Goal: Complete application form: Complete application form

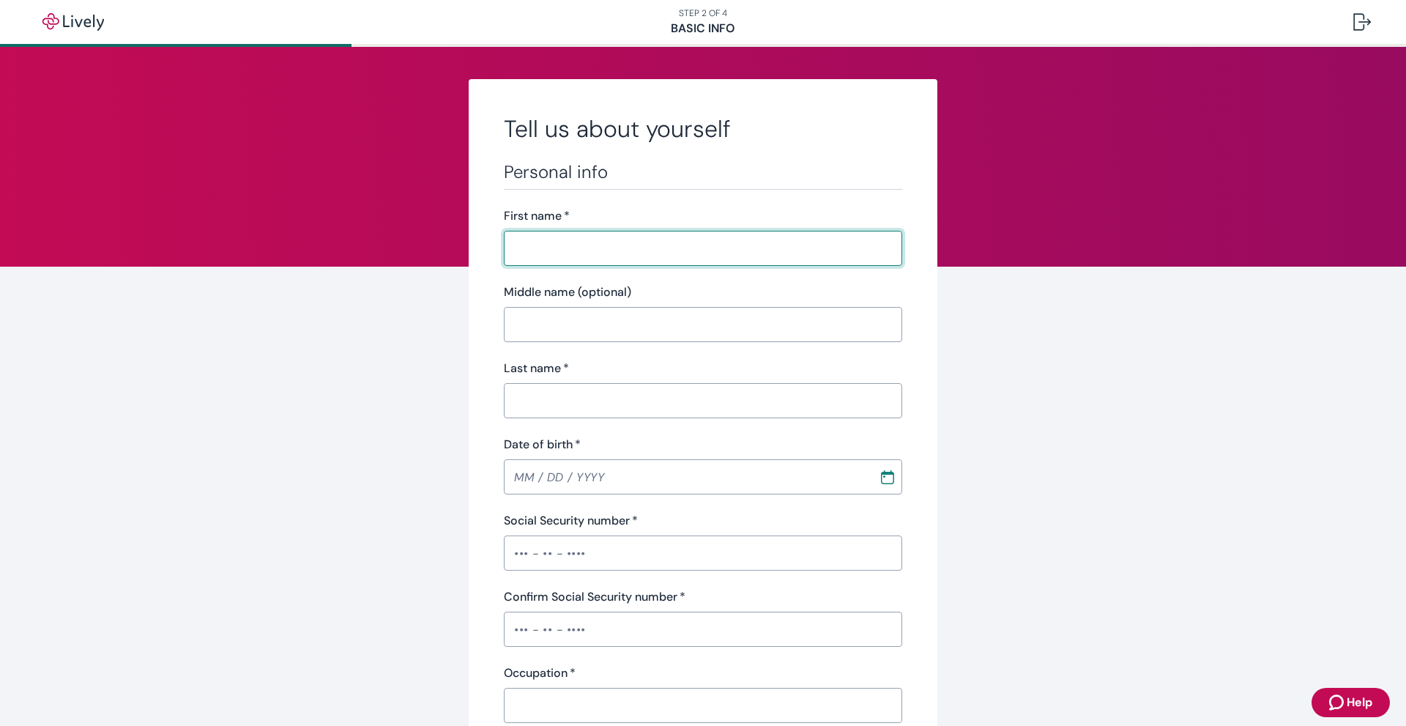
click at [707, 248] on input "First name   *" at bounding box center [703, 248] width 398 height 29
type input "[PERSON_NAME]"
type input "[PHONE_NUMBER]"
type input "[STREET_ADDRESS][PERSON_NAME]"
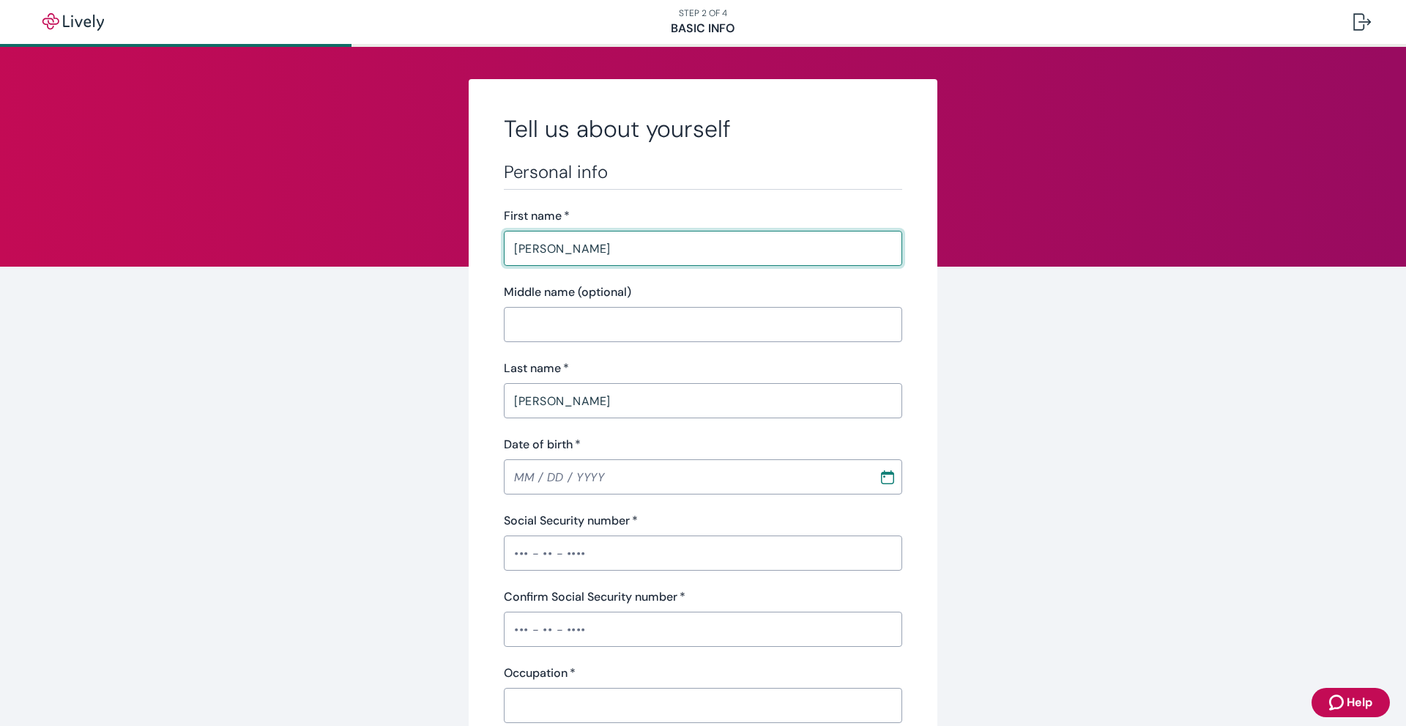
type input "[GEOGRAPHIC_DATA]"
type input "NC"
type input "27405"
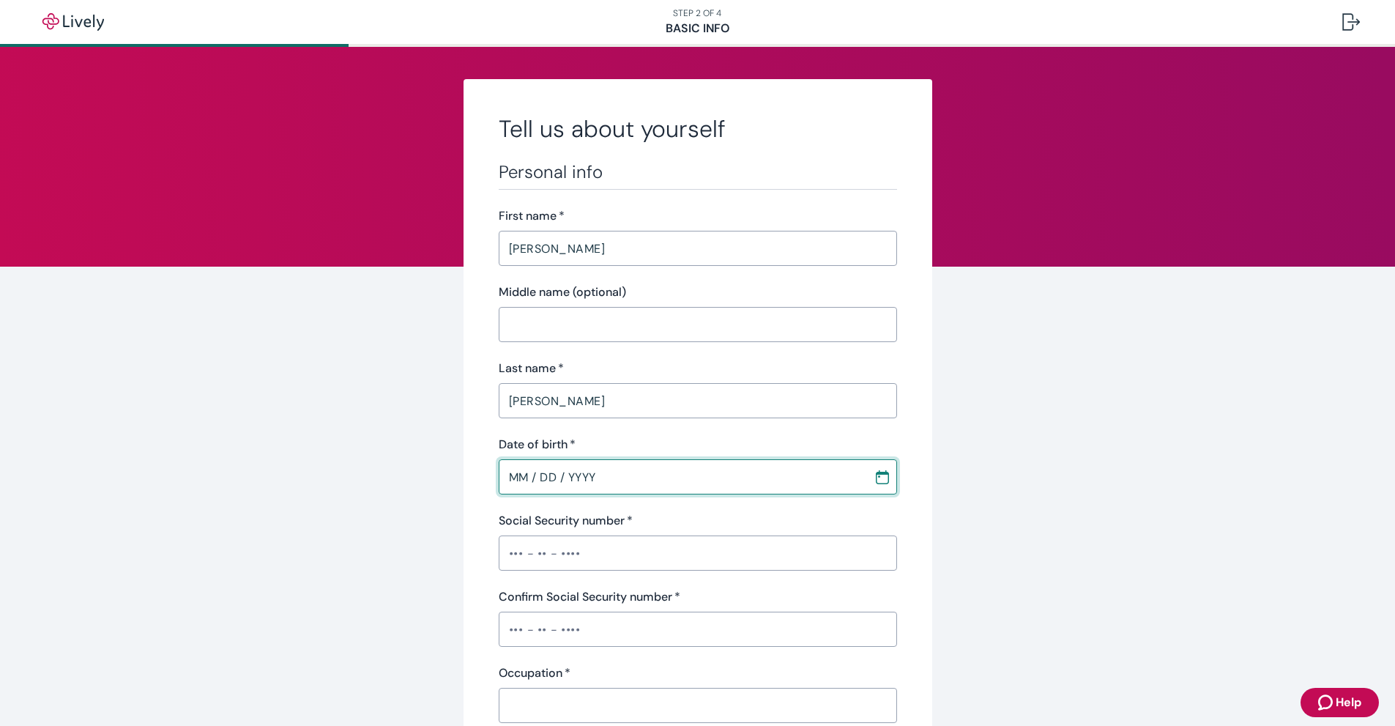
click at [521, 476] on input "MM / DD / YYYY" at bounding box center [681, 476] width 365 height 29
type input "[DATE]"
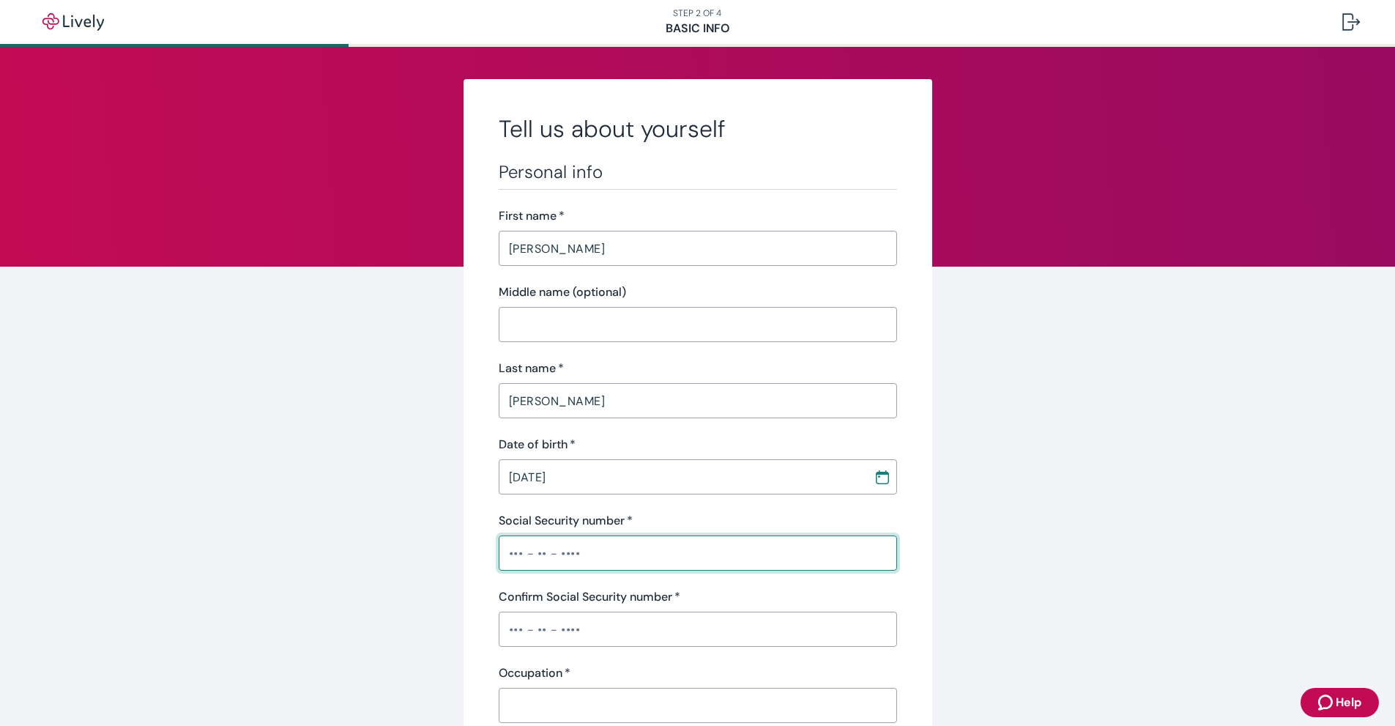
click at [652, 562] on input "Social Security number   *" at bounding box center [698, 552] width 398 height 29
type input "•••-••-4878"
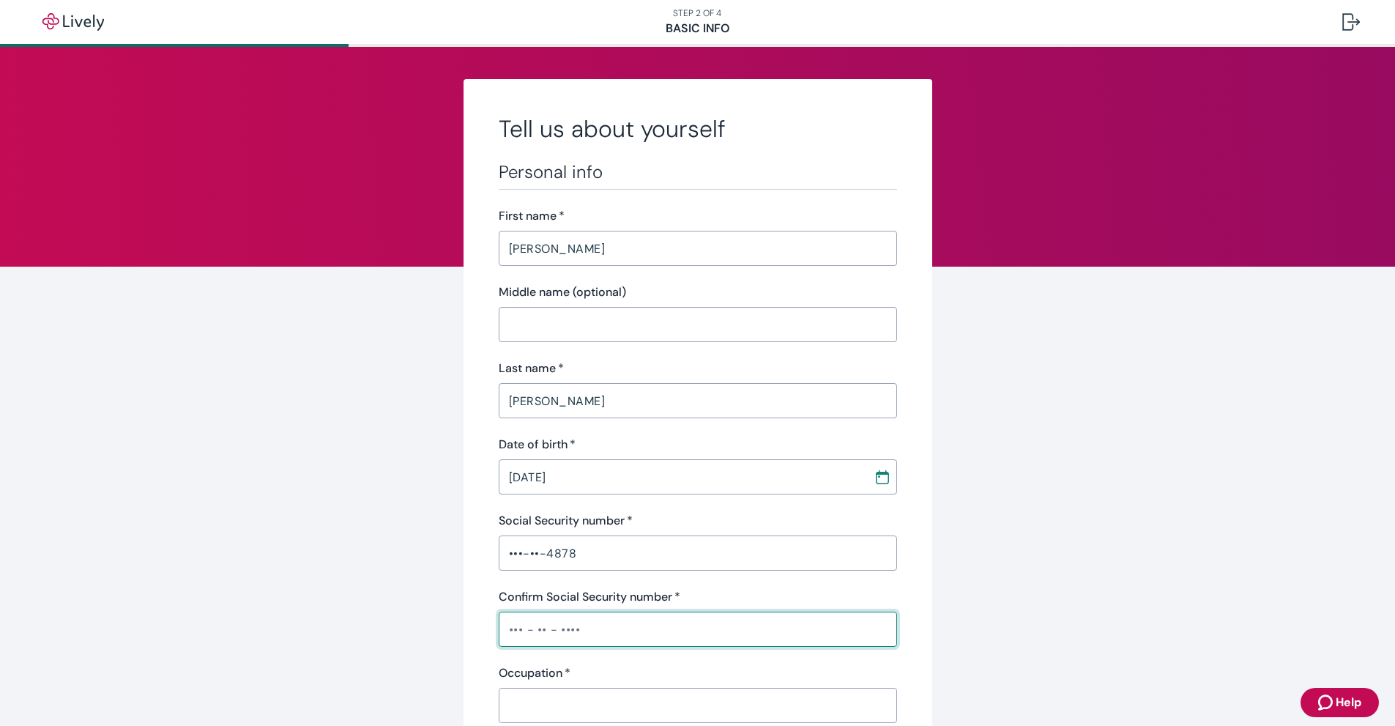
click at [616, 632] on input "Confirm Social Security number   *" at bounding box center [698, 628] width 398 height 29
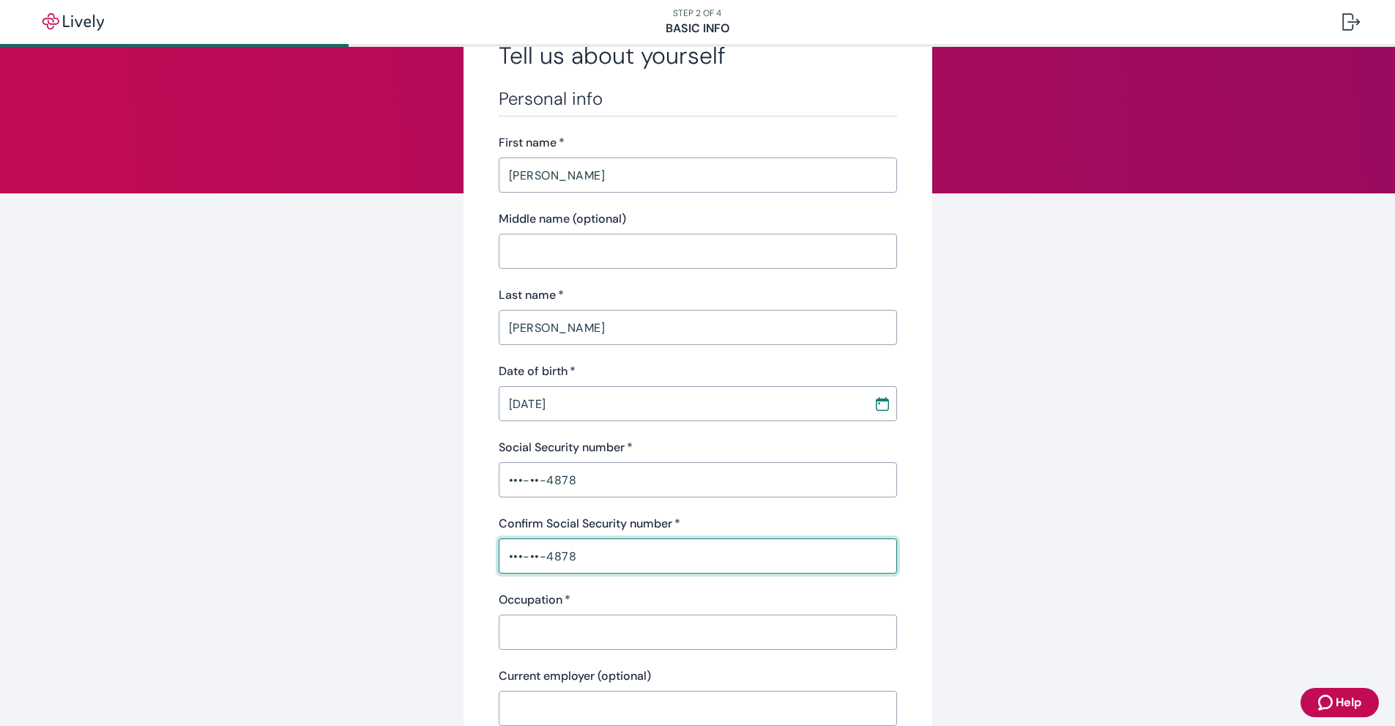
scroll to position [146, 0]
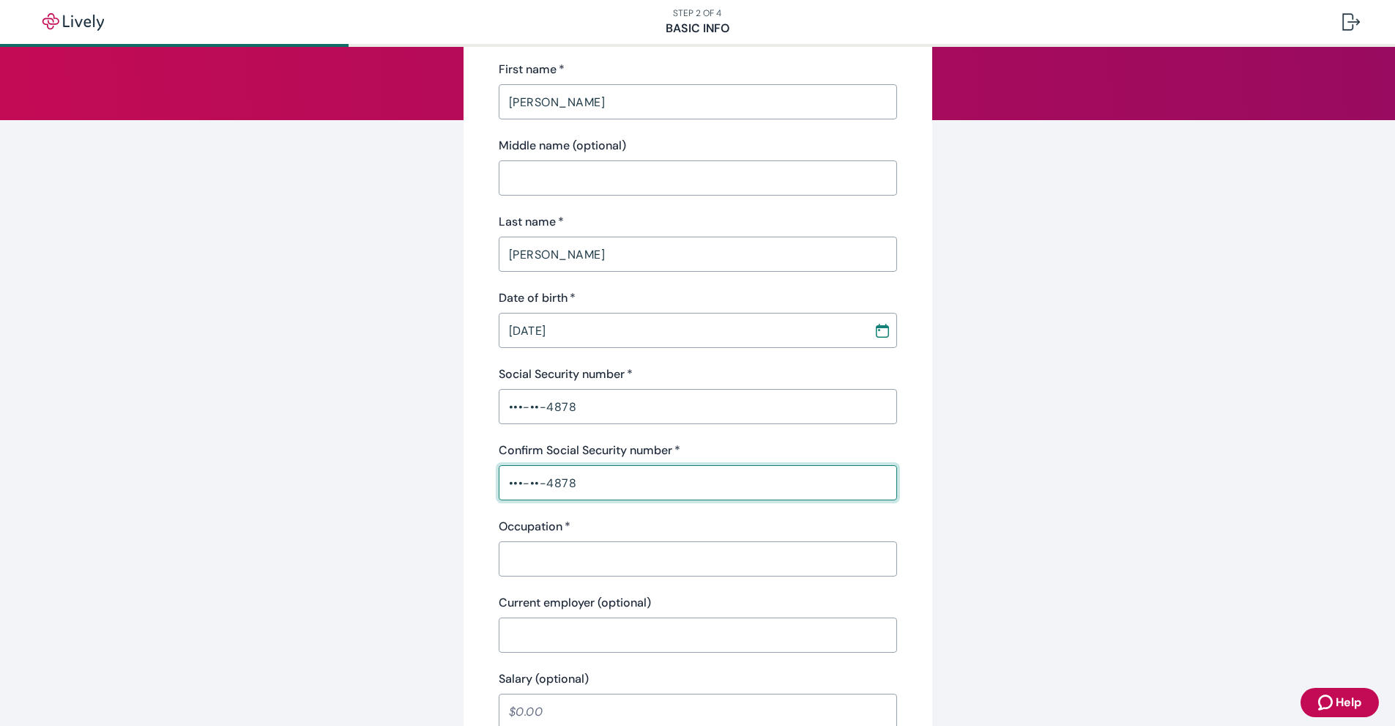
type input "•••-••-4878"
click at [614, 557] on input "Occupation   *" at bounding box center [698, 558] width 398 height 29
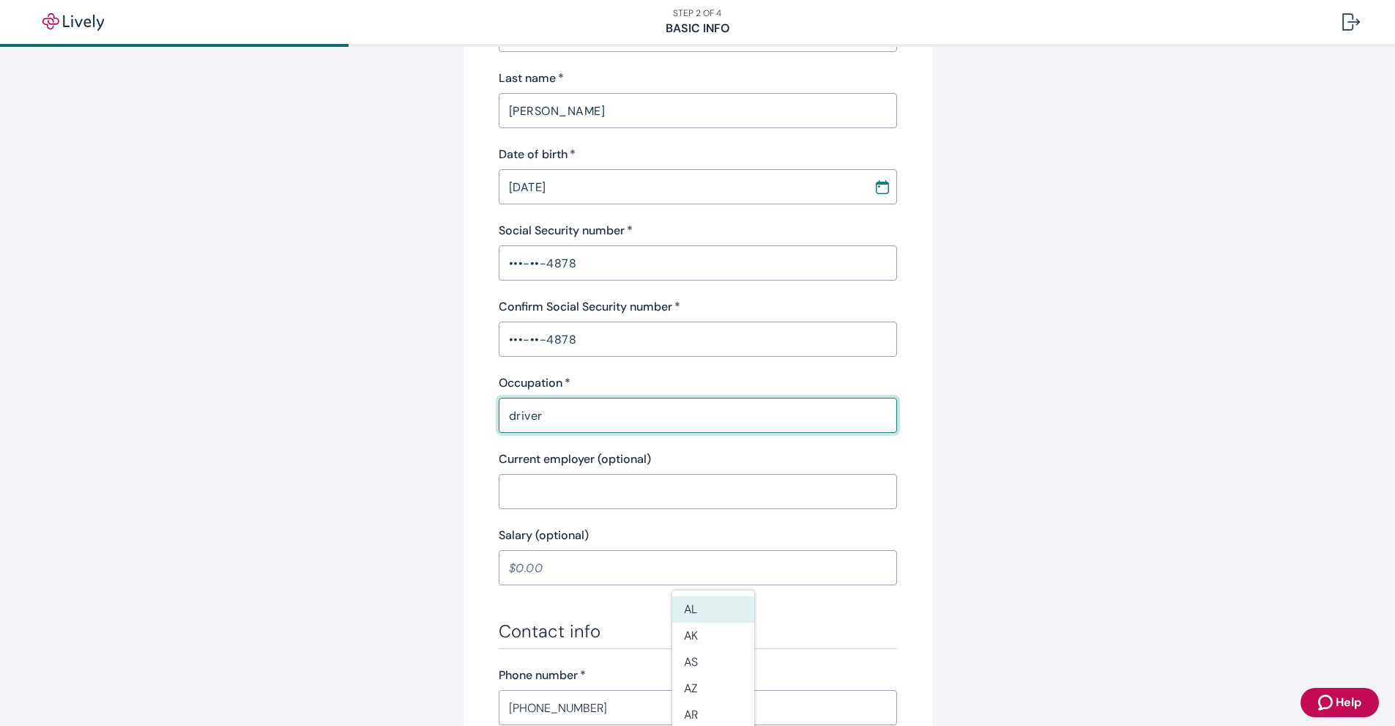
scroll to position [293, 0]
type input "driver"
click at [616, 570] on input "Salary (optional)" at bounding box center [698, 564] width 398 height 29
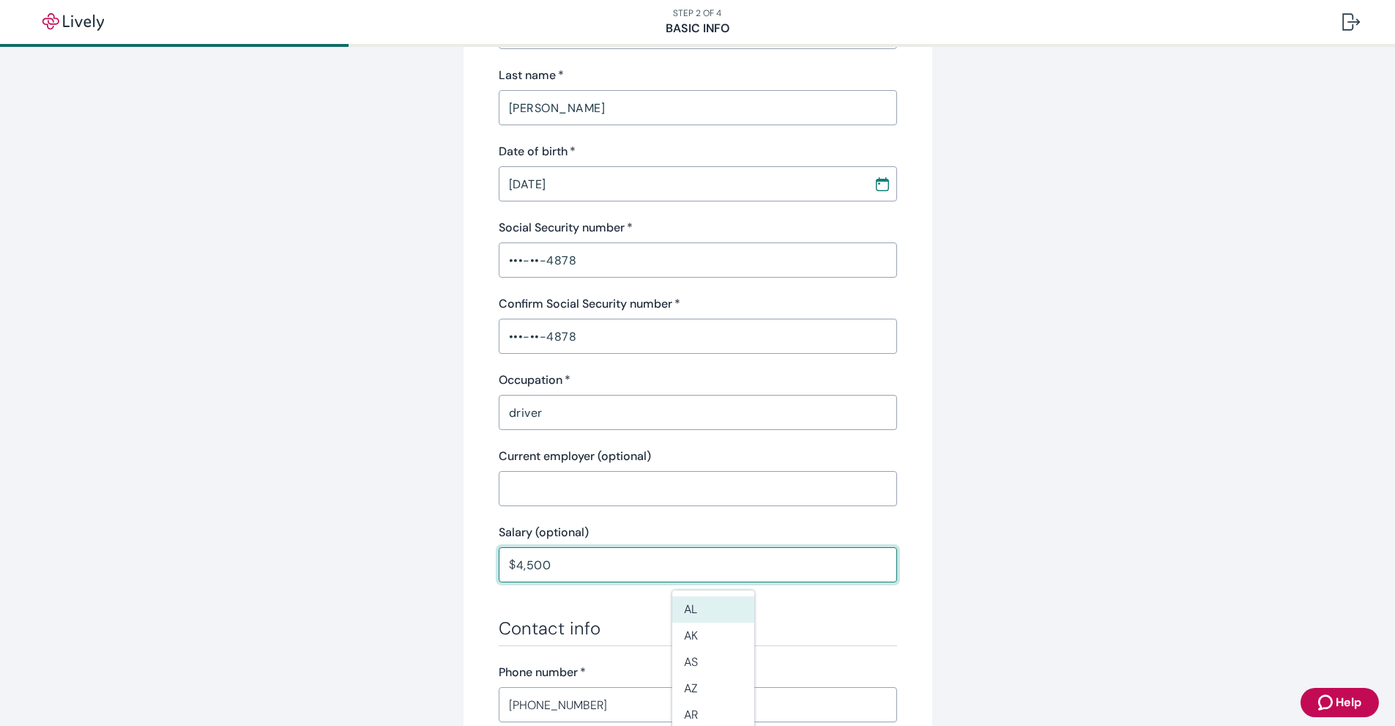
type input "45,000"
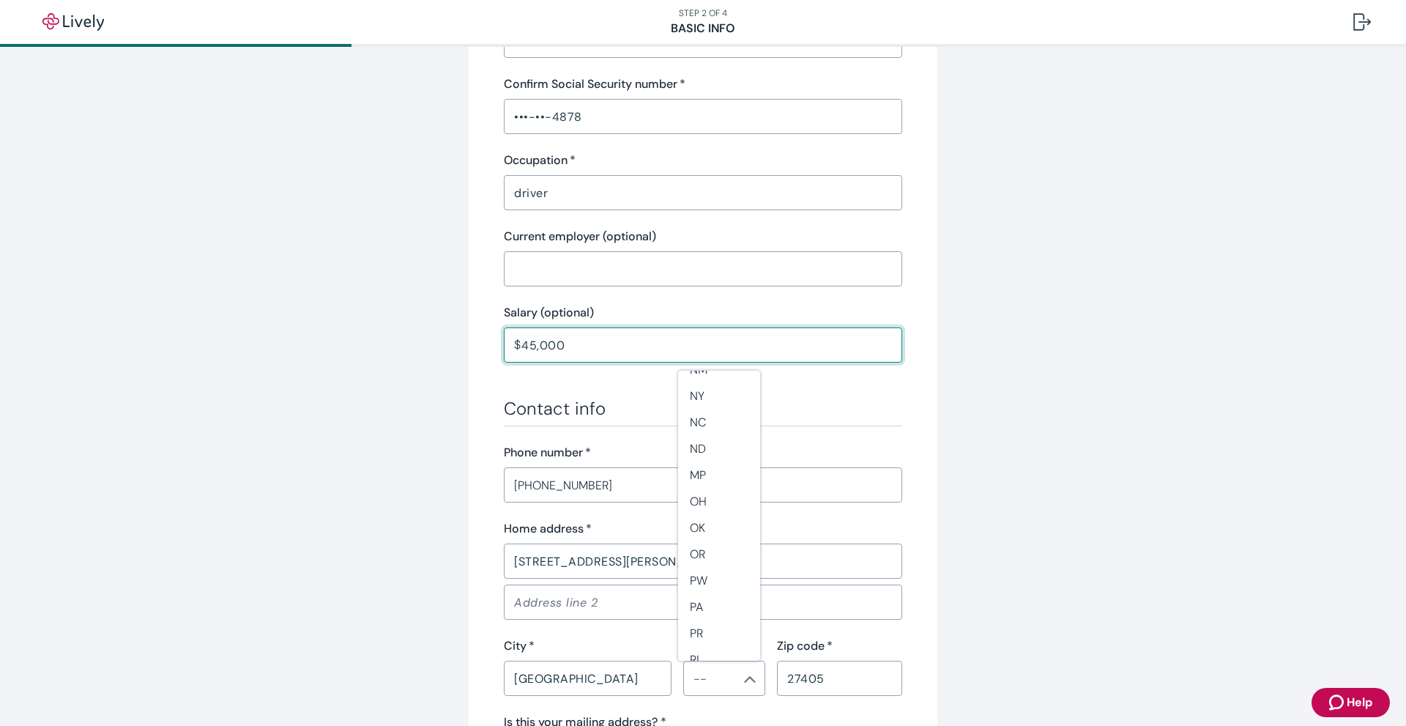
scroll to position [952, 0]
click at [711, 410] on li "NC" at bounding box center [719, 413] width 82 height 26
type input "NC"
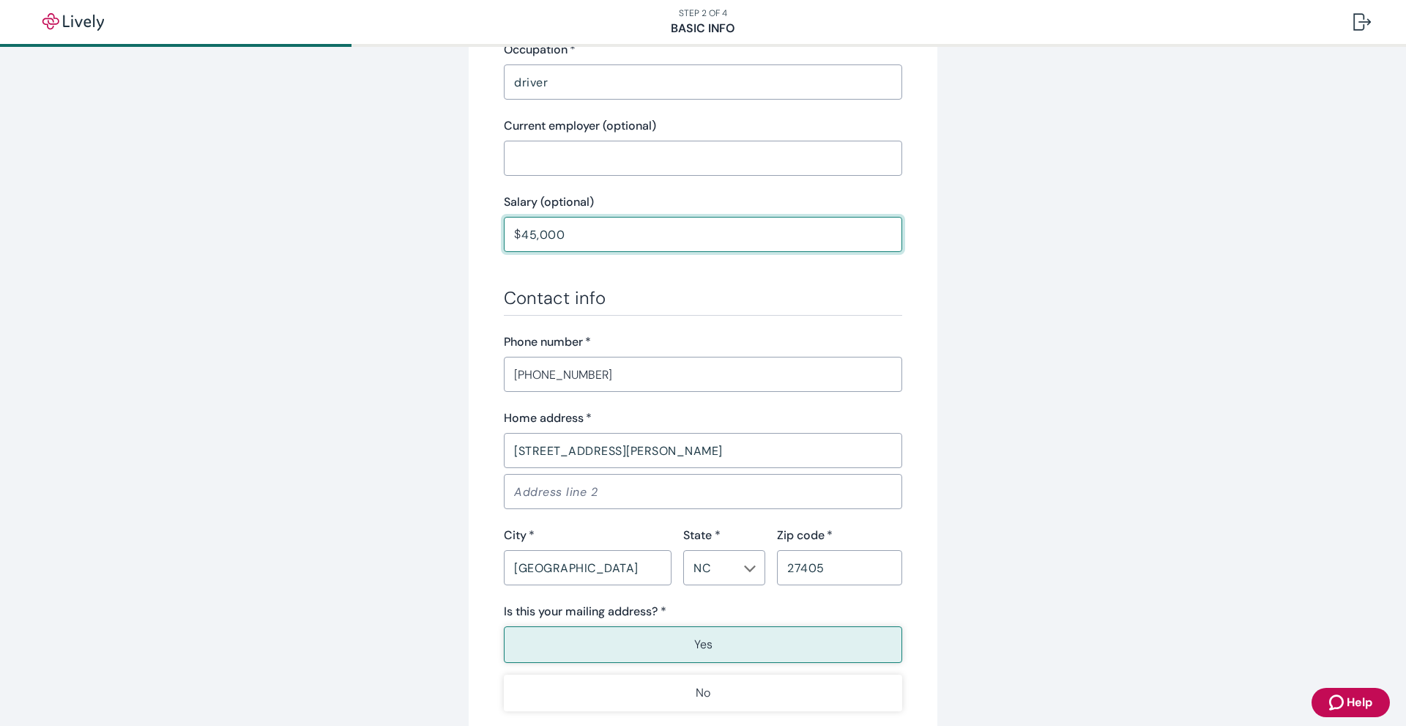
scroll to position [659, 0]
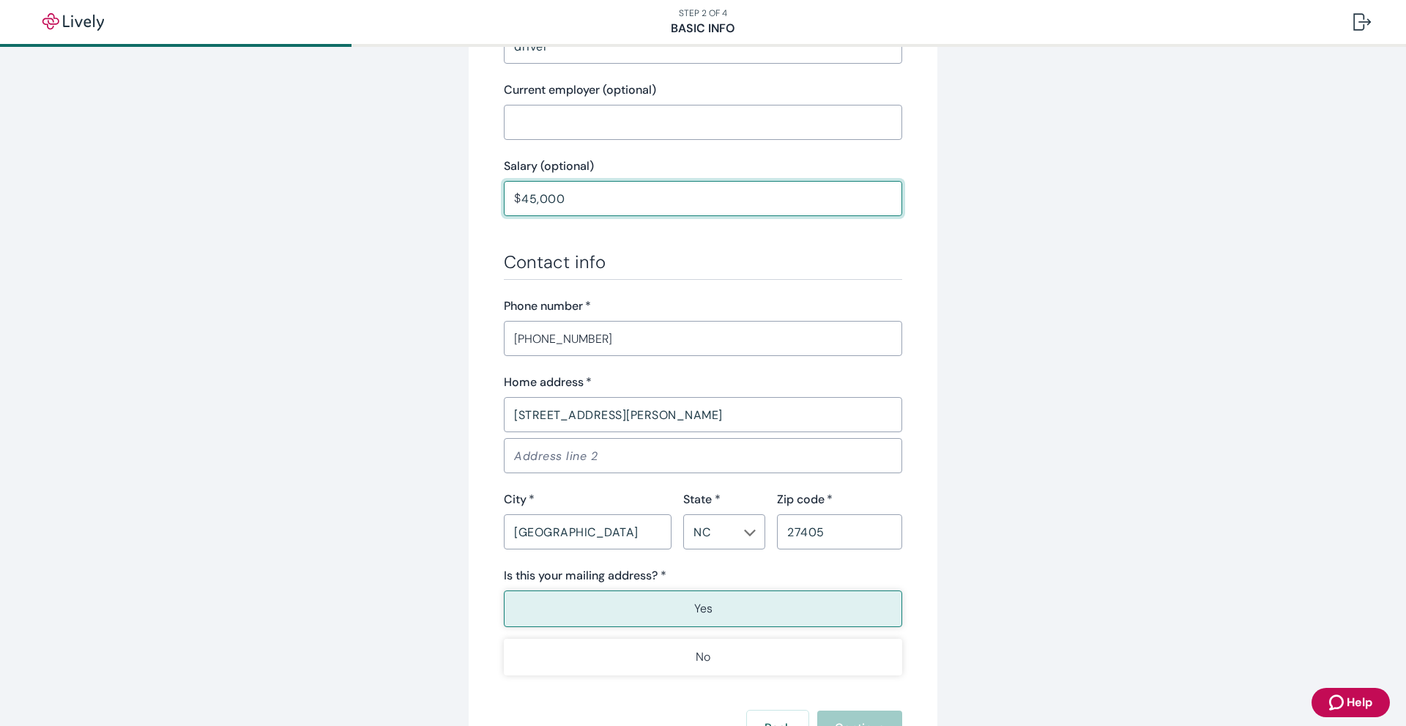
click at [706, 612] on p "Yes" at bounding box center [703, 609] width 18 height 18
type input "45,000.00"
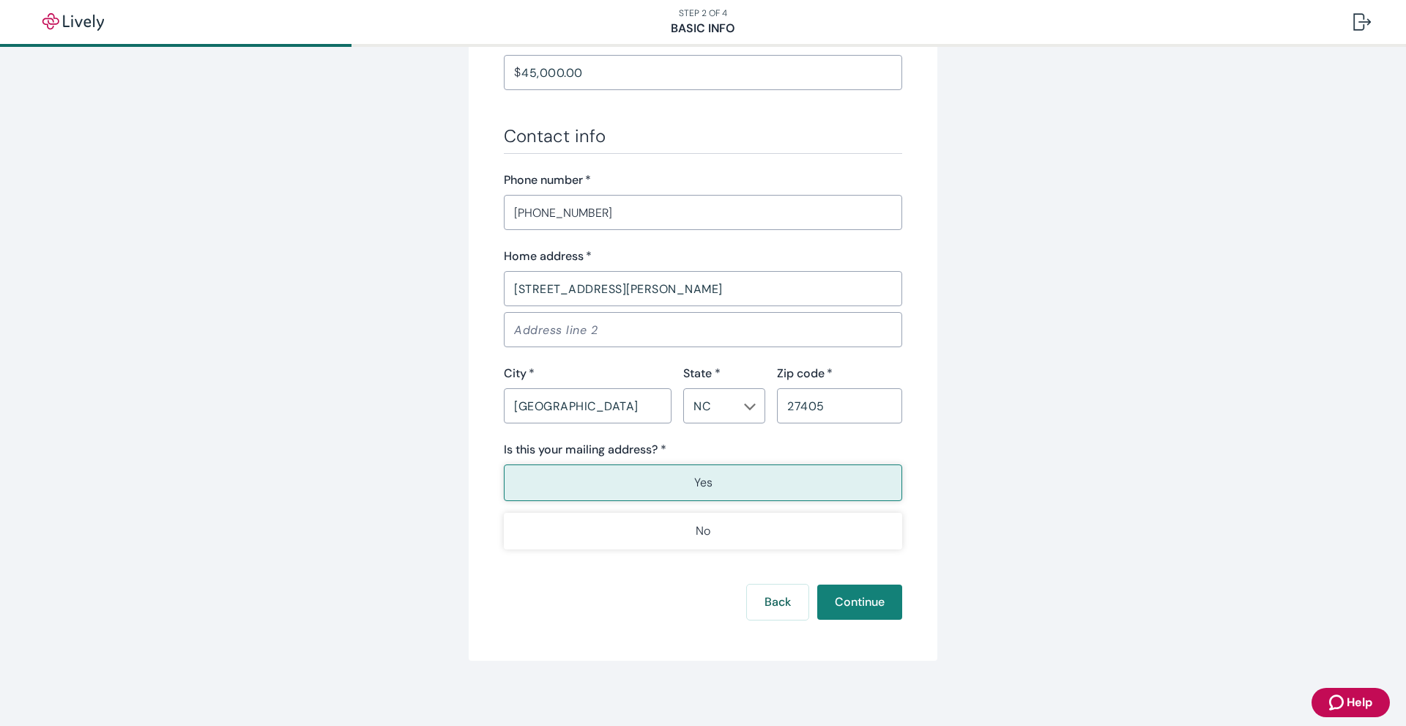
scroll to position [790, 0]
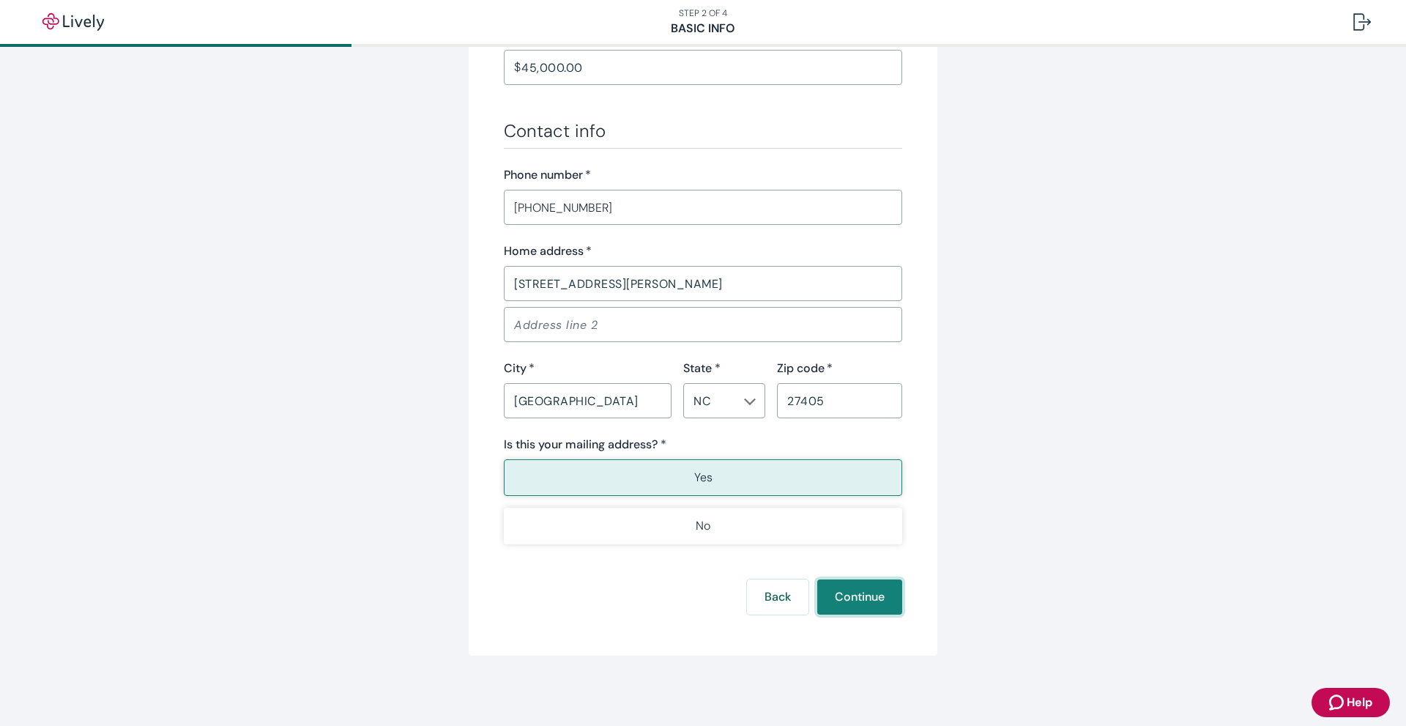
click at [852, 601] on button "Continue" at bounding box center [859, 596] width 85 height 35
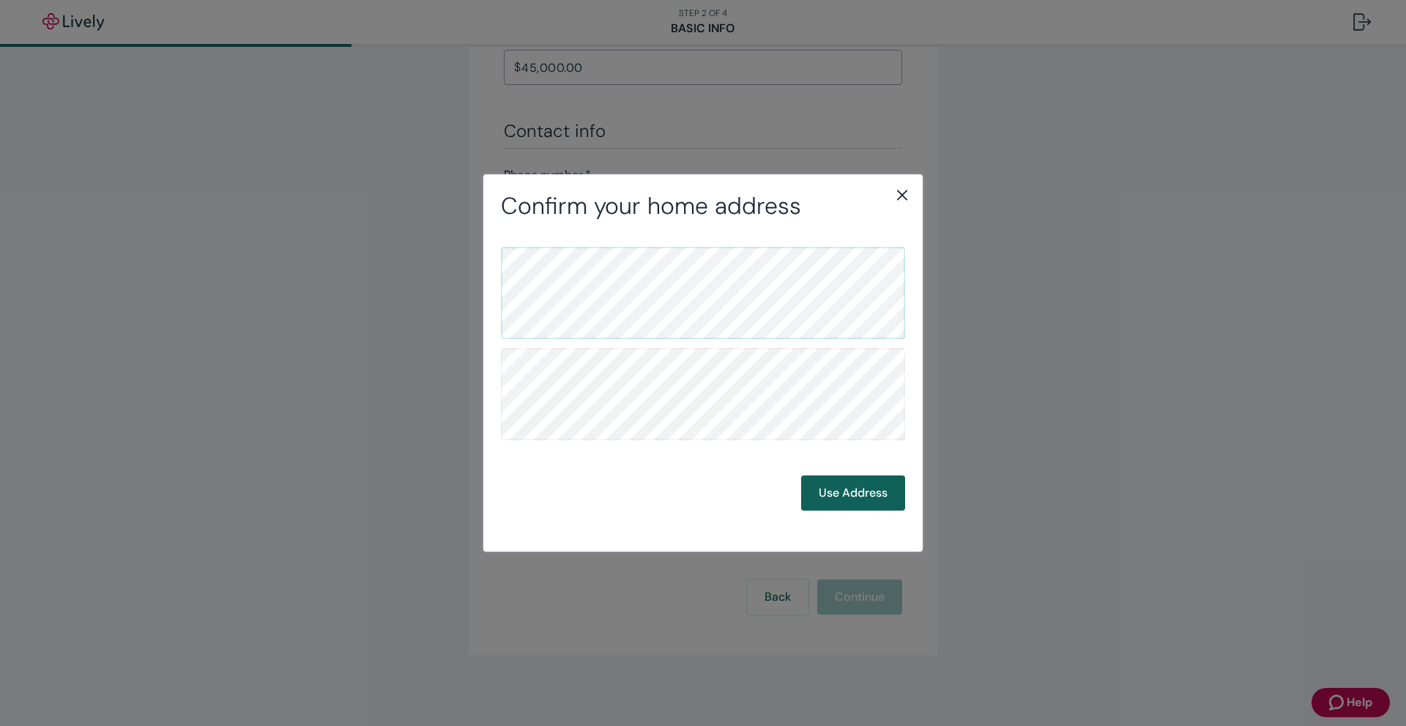
click at [847, 494] on button "Use Address" at bounding box center [853, 492] width 104 height 35
click at [605, 277] on div "Confirm your mailing address Back Use Address" at bounding box center [702, 362] width 439 height 376
click at [622, 253] on div "Confirm your mailing address Back Use Address" at bounding box center [702, 362] width 439 height 376
click at [899, 193] on icon "close" at bounding box center [902, 195] width 18 height 18
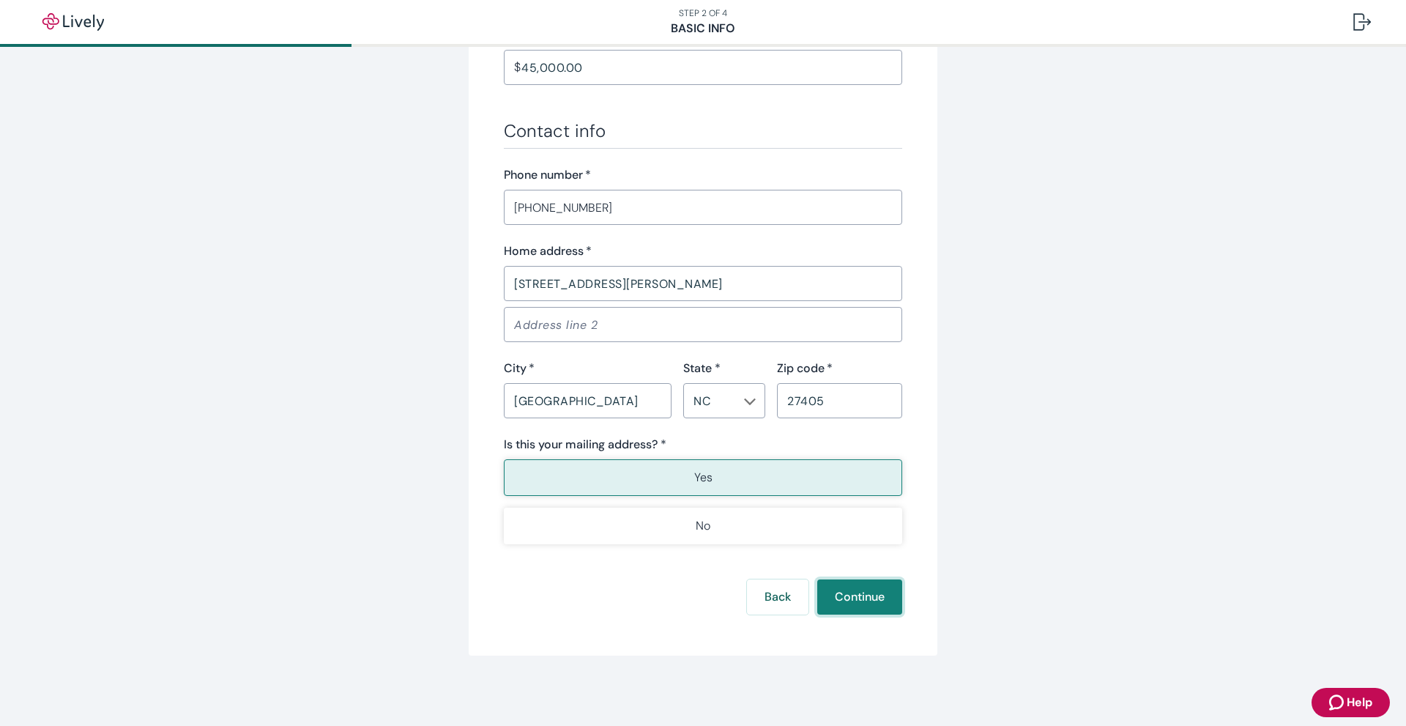
click at [862, 608] on button "Continue" at bounding box center [859, 596] width 85 height 35
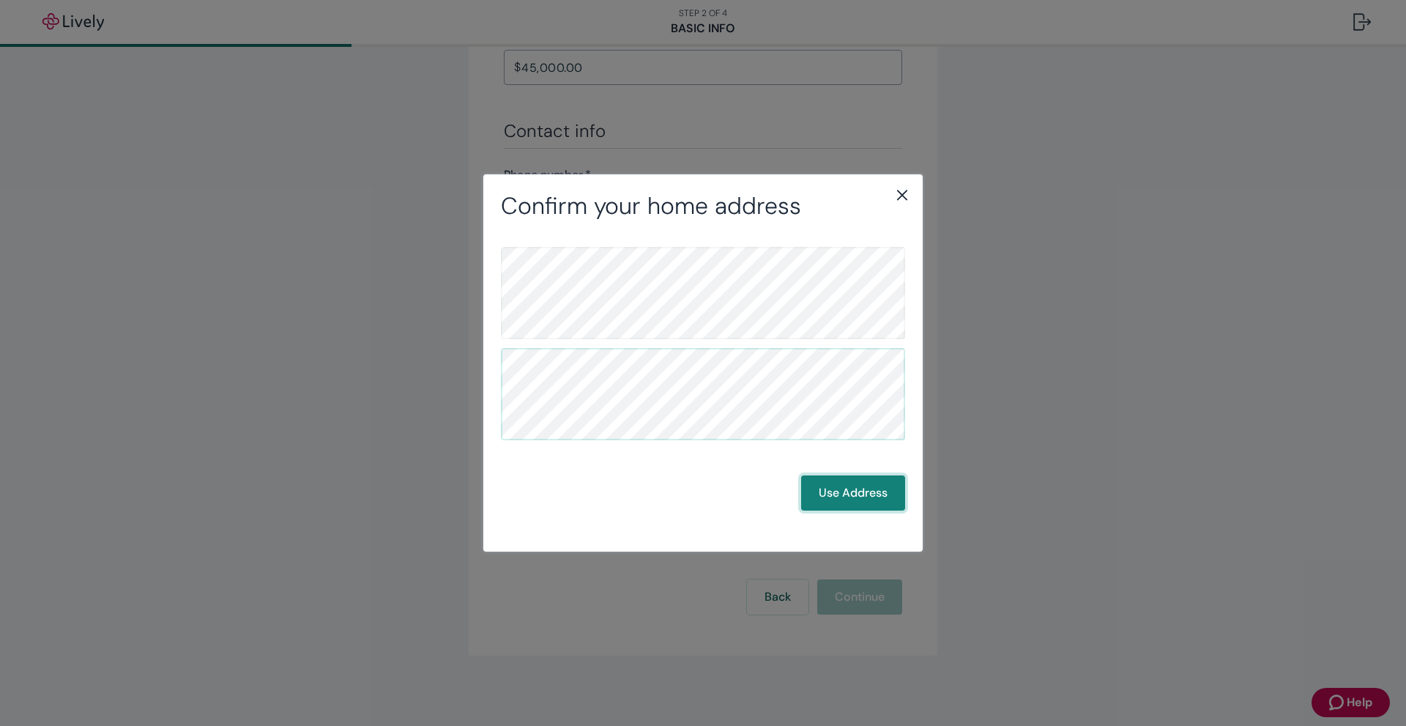
click at [835, 497] on button "Use Address" at bounding box center [853, 492] width 104 height 35
click at [1322, 700] on div "Confirm your mailing address Back Use Address" at bounding box center [703, 363] width 1406 height 726
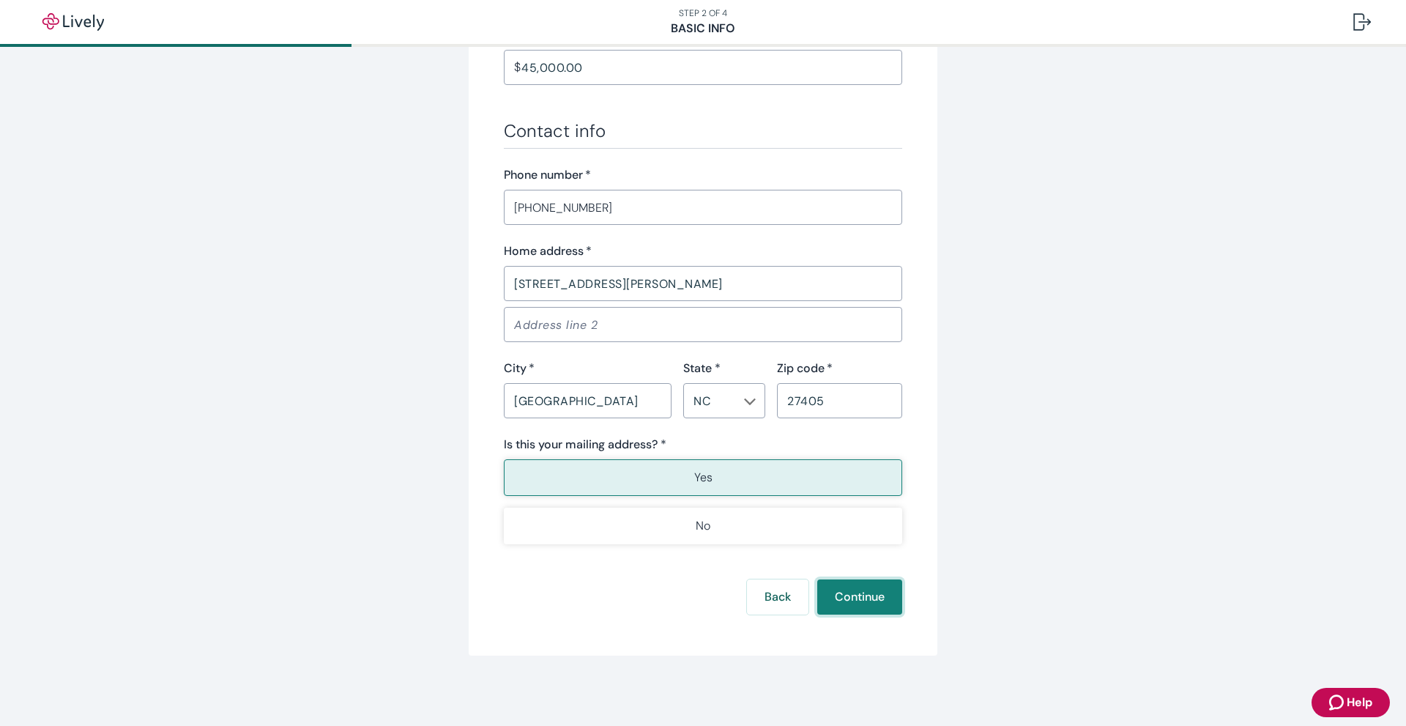
click at [860, 601] on button "Continue" at bounding box center [859, 596] width 85 height 35
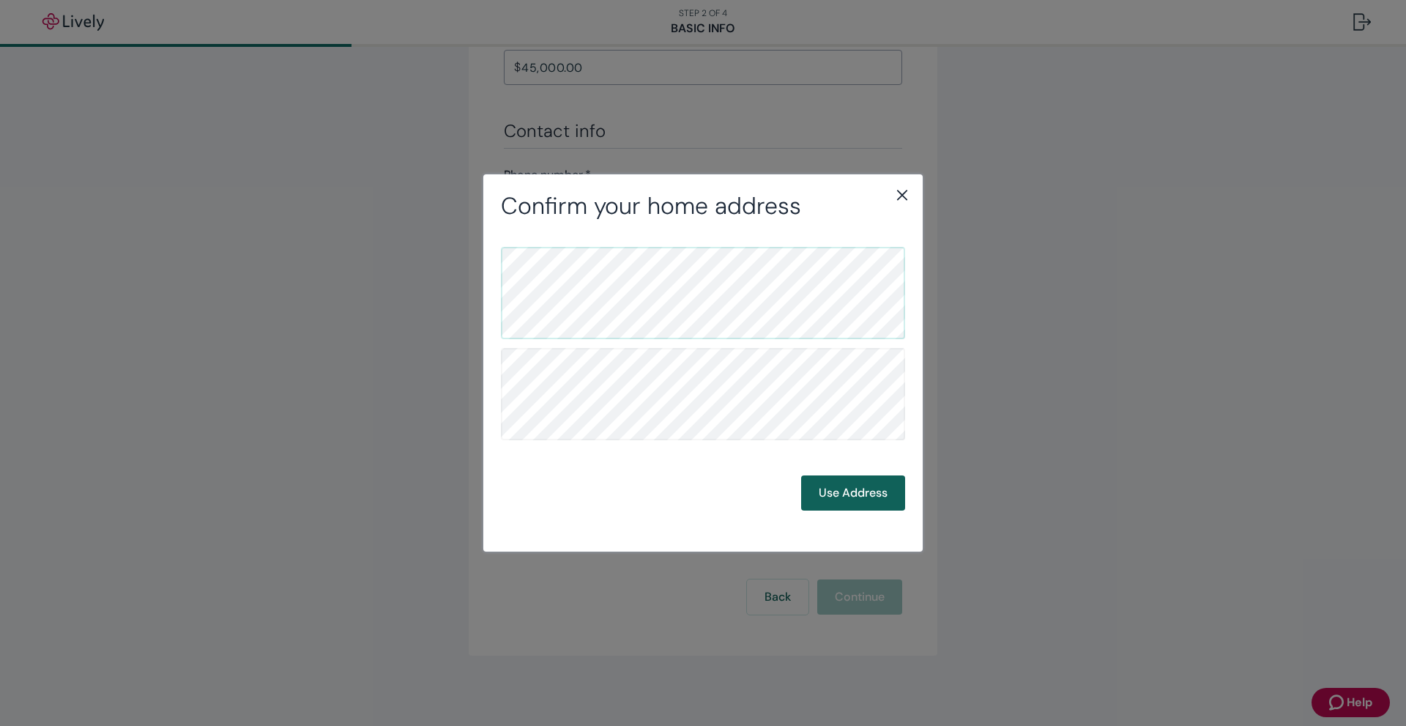
click at [847, 493] on button "Use Address" at bounding box center [853, 492] width 104 height 35
click at [1192, 645] on div "Confirm your mailing address Back Use Address" at bounding box center [703, 363] width 1406 height 726
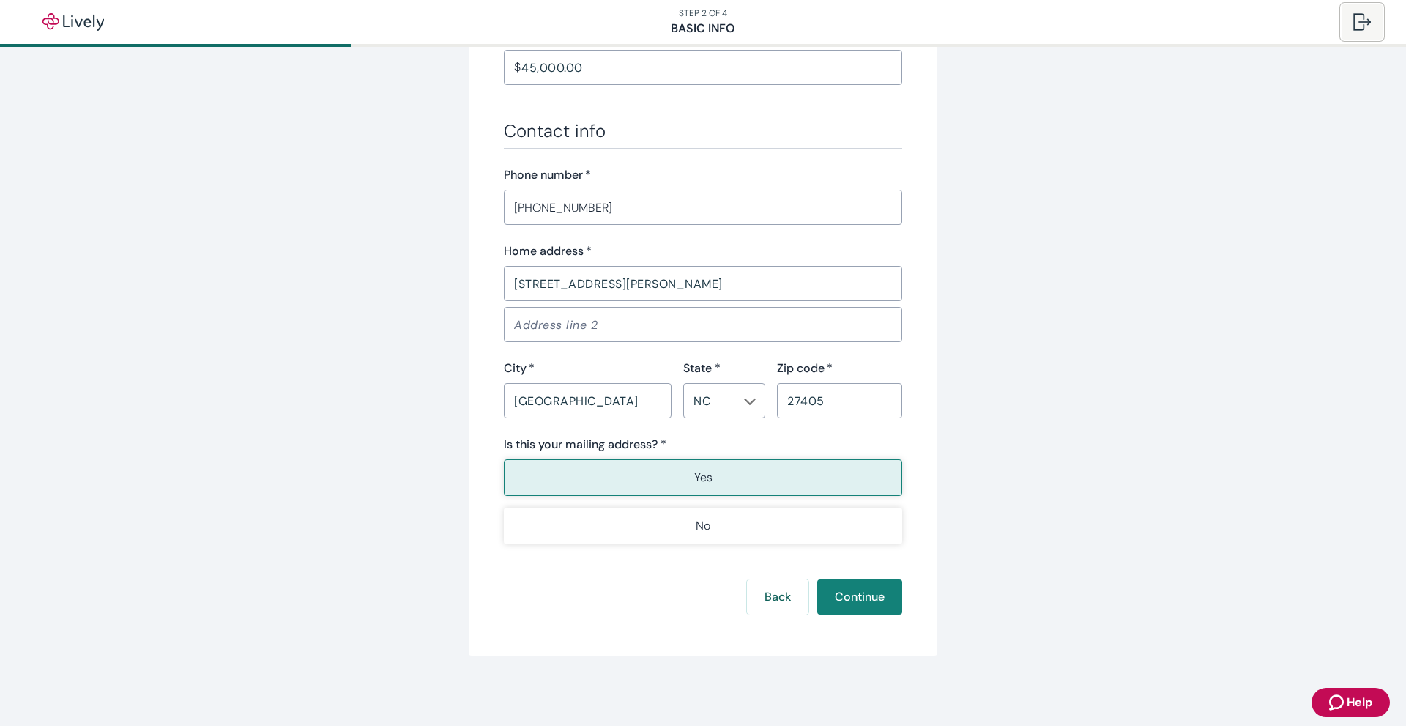
click at [1364, 21] on div at bounding box center [1362, 22] width 18 height 18
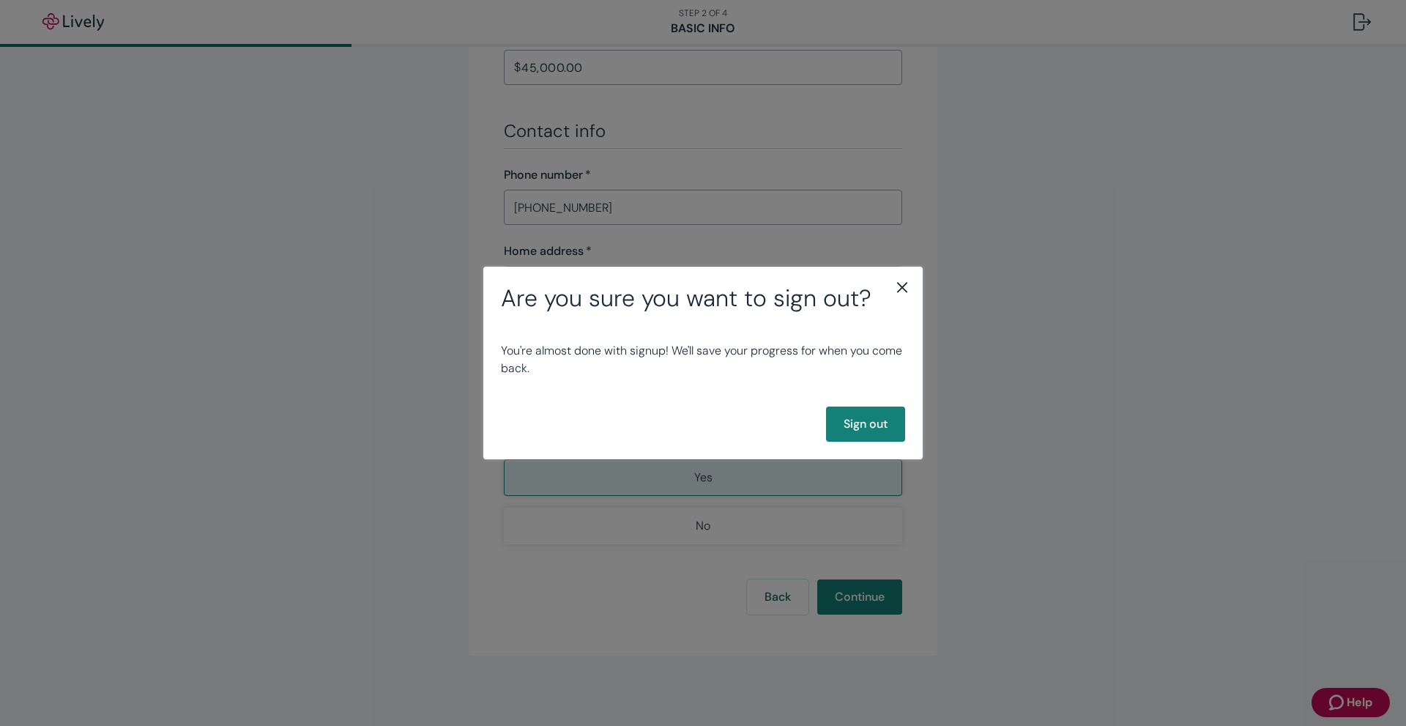
click at [903, 286] on icon "close" at bounding box center [902, 287] width 18 height 18
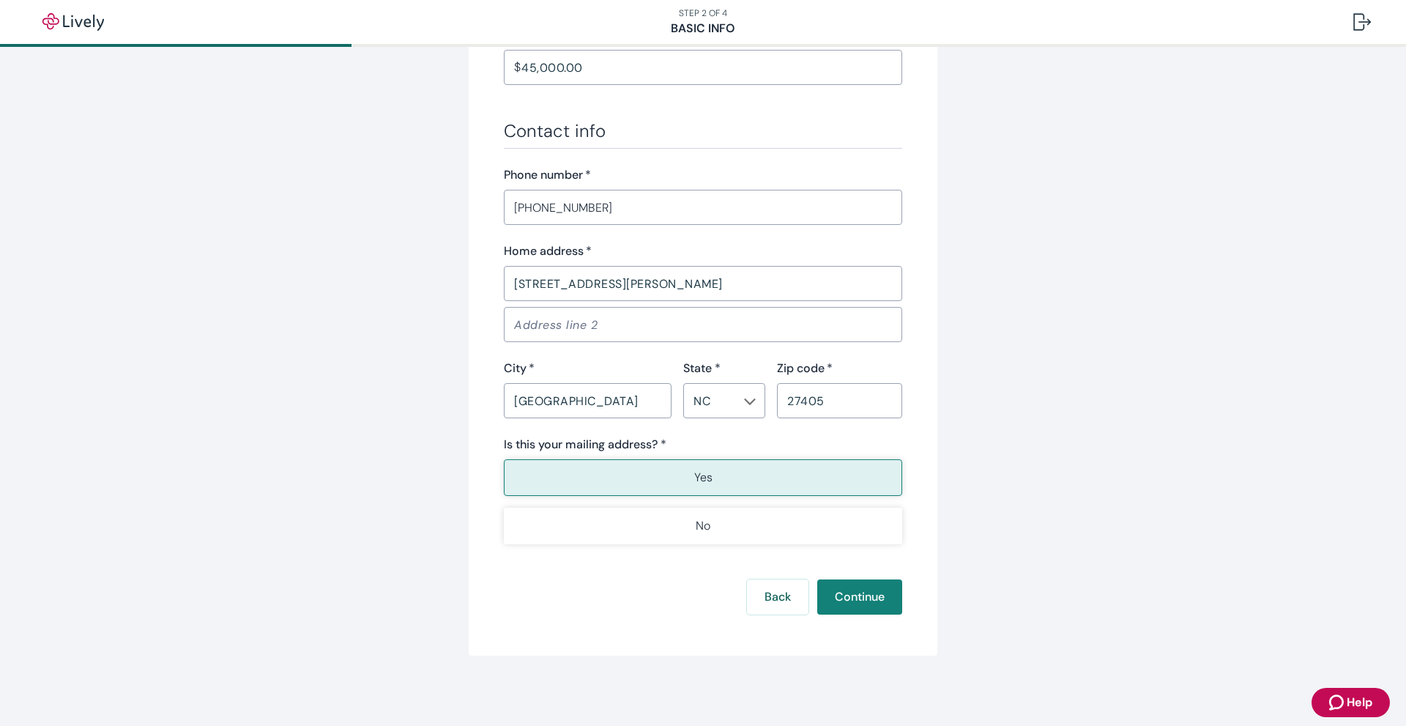
click at [1358, 697] on span "Help" at bounding box center [1360, 703] width 26 height 18
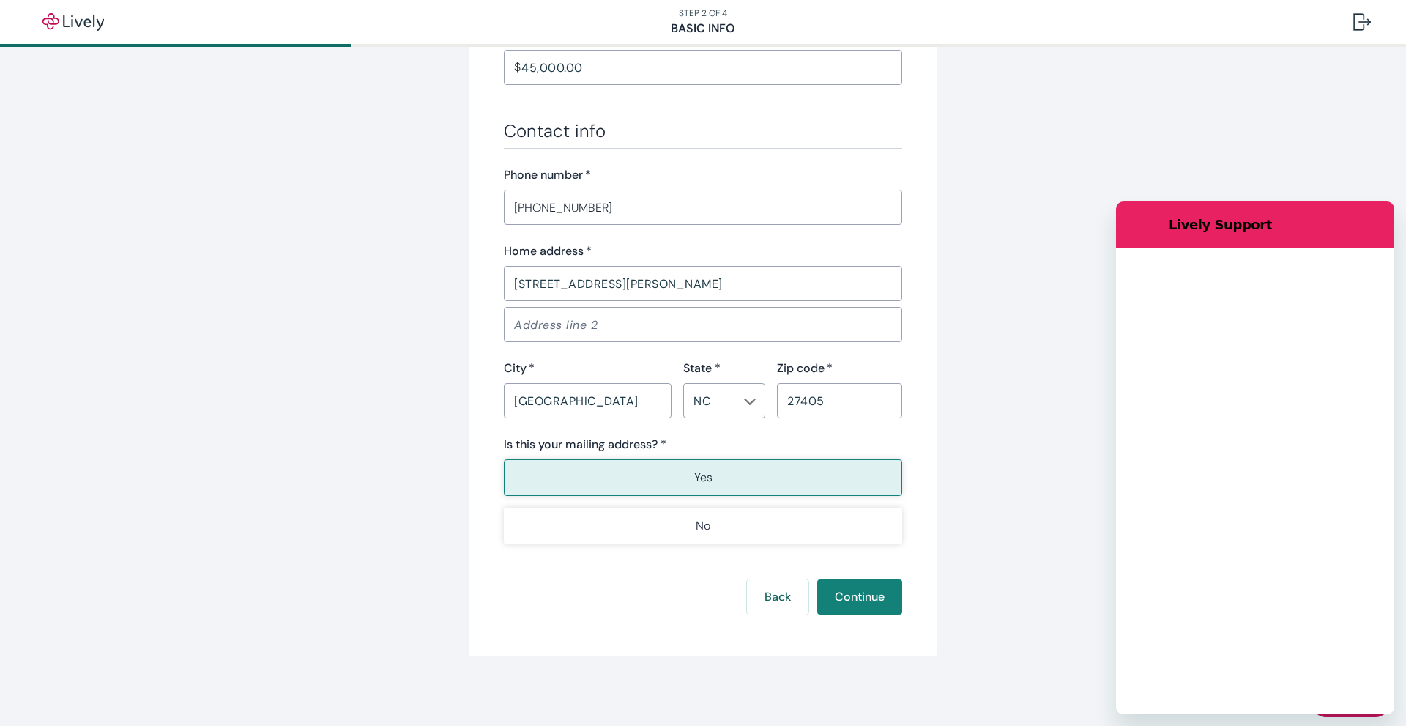
scroll to position [0, 0]
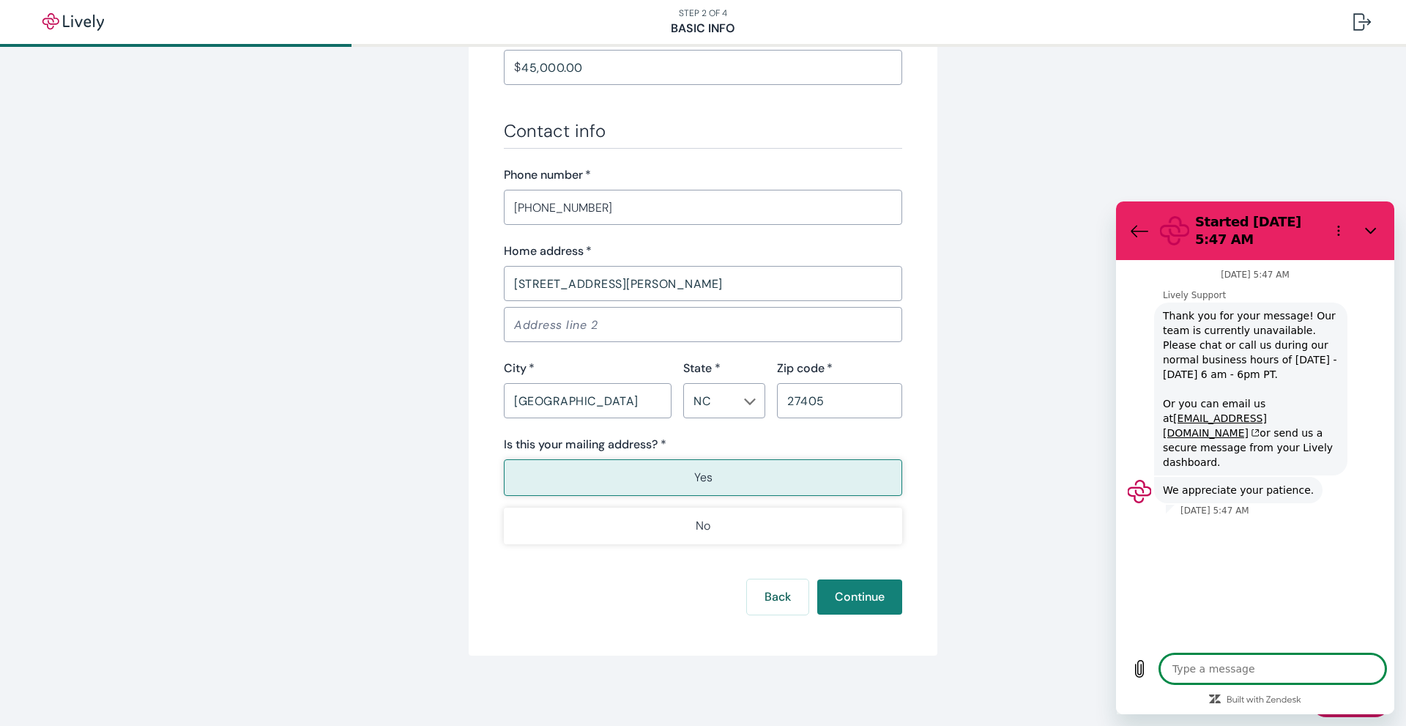
click at [1321, 666] on textarea at bounding box center [1273, 668] width 226 height 29
type textarea "i"
type textarea "x"
type textarea "im"
type textarea "x"
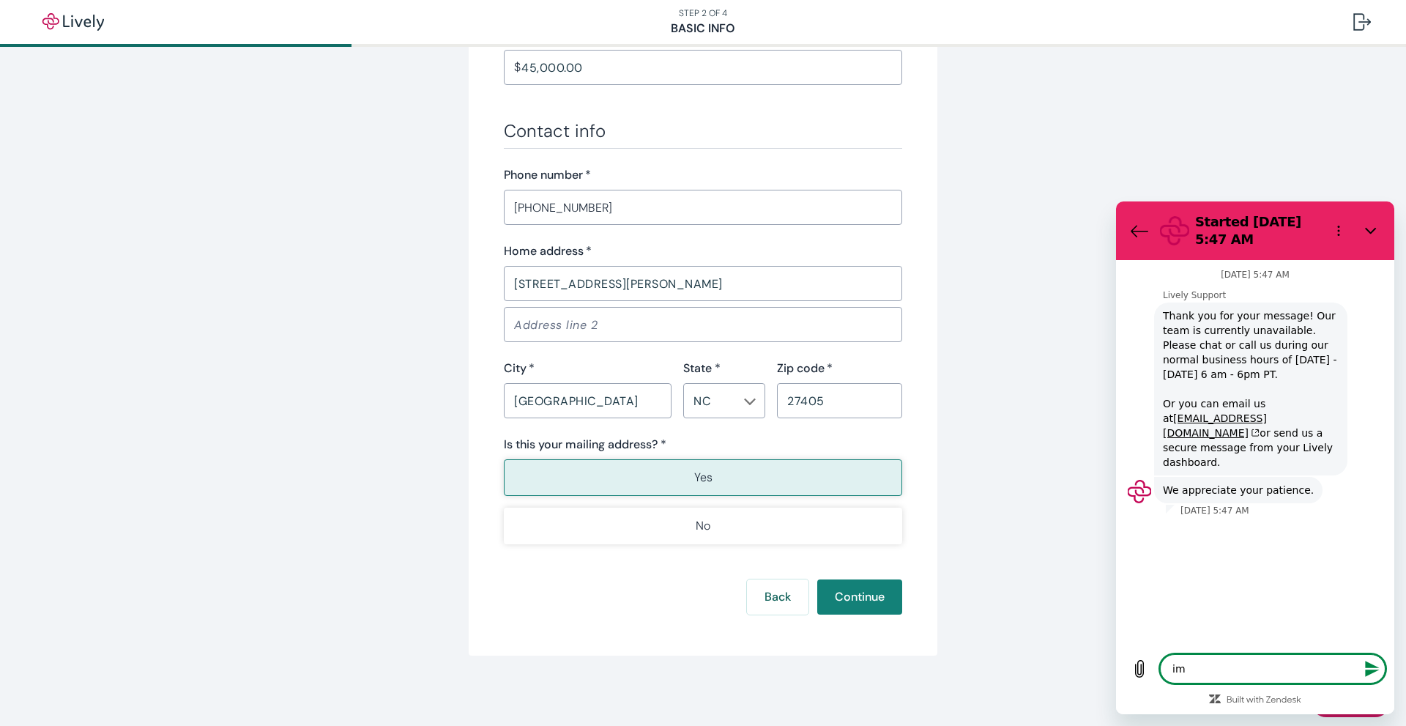
type textarea "im"
type textarea "x"
type textarea "im t"
type textarea "x"
type textarea "im tr"
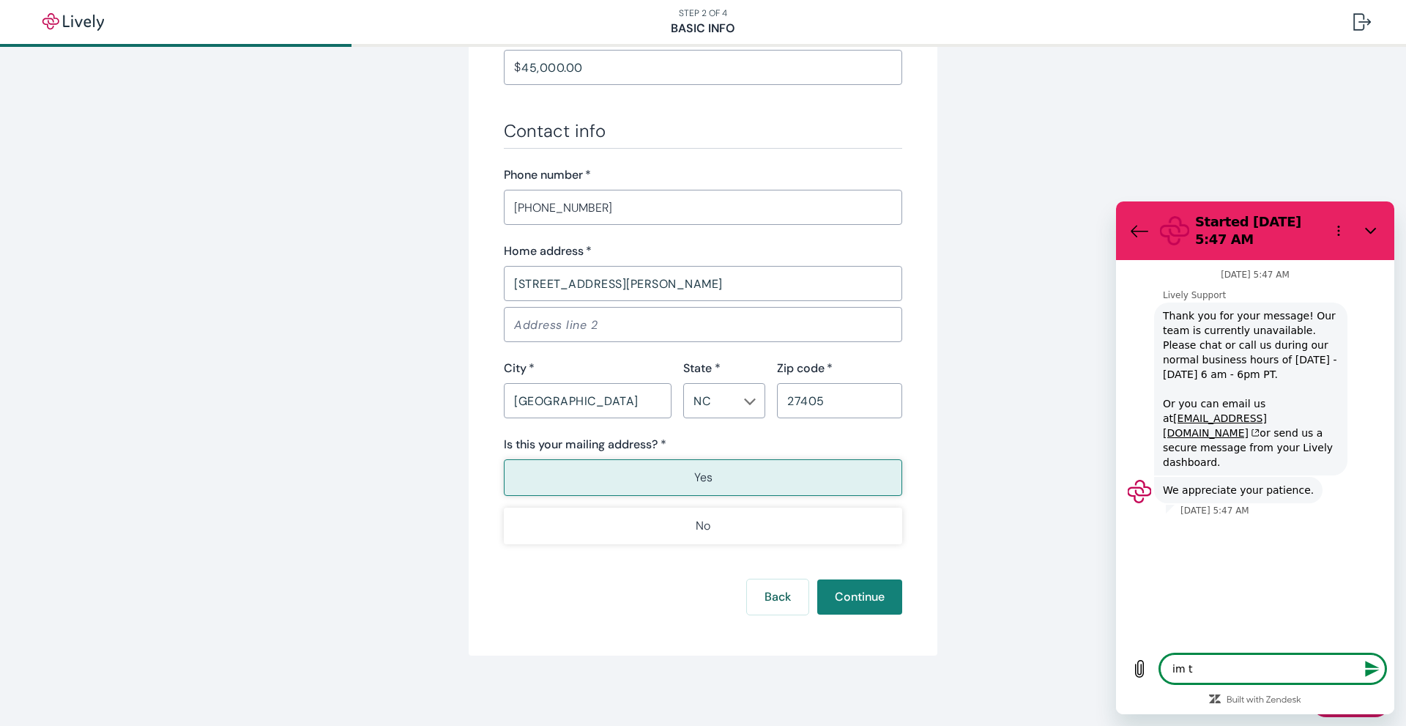
type textarea "x"
type textarea "im try"
type textarea "x"
type textarea "im tryi"
type textarea "x"
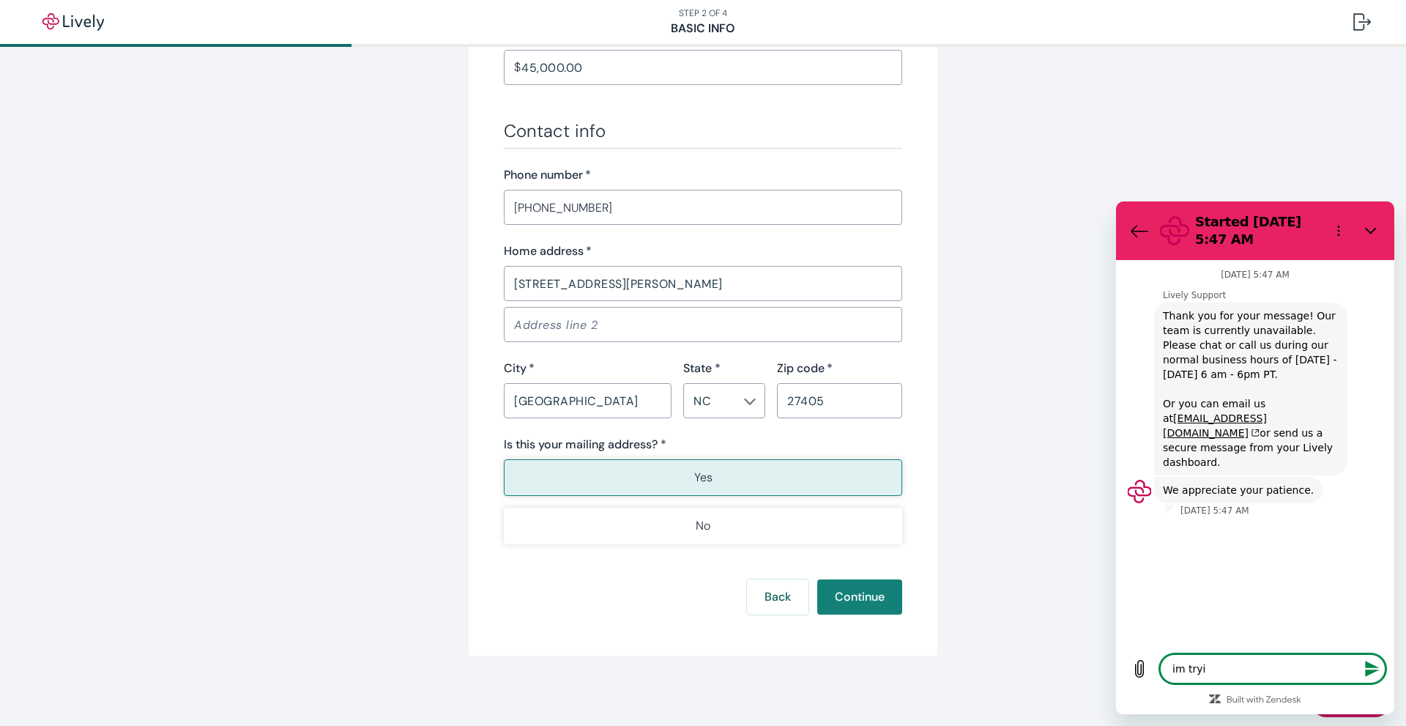
type textarea "im tryin"
type textarea "x"
type textarea "im trying"
type textarea "x"
type textarea "im trying"
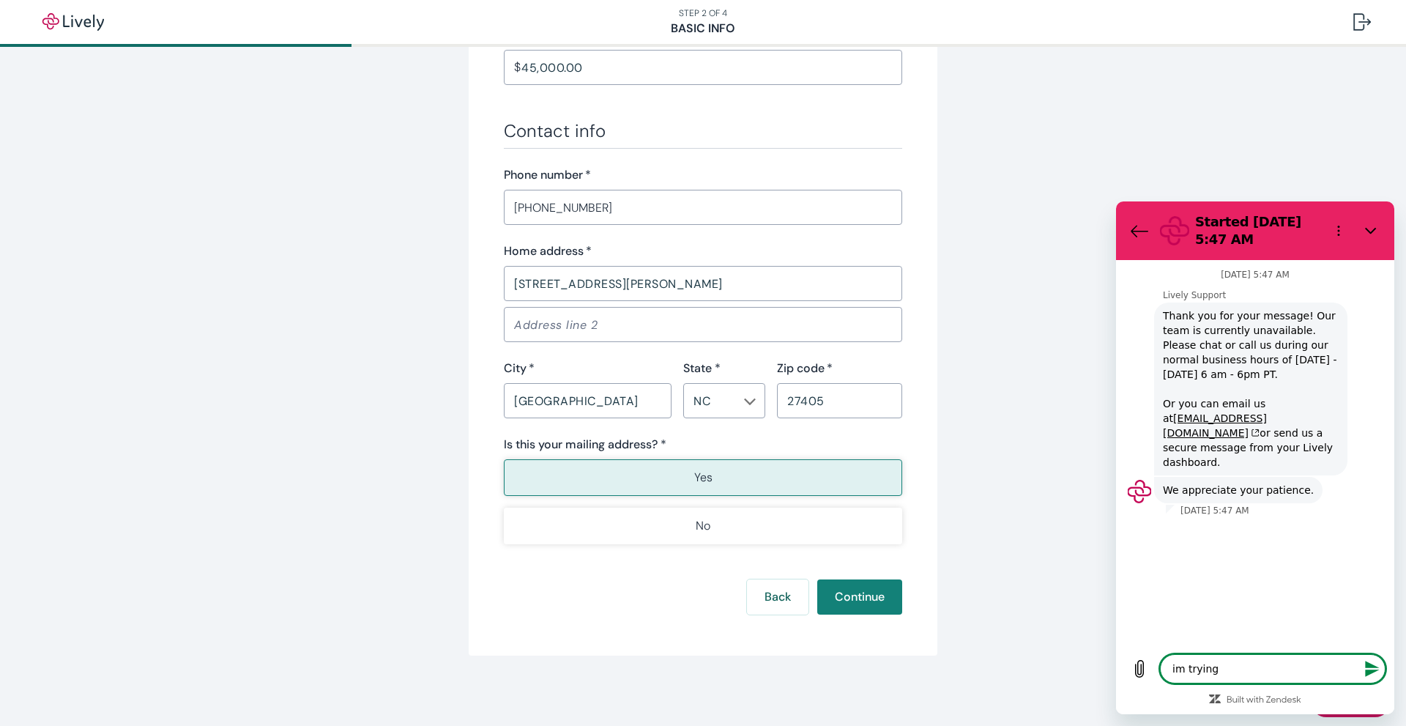
type textarea "x"
type textarea "im trying t"
type textarea "x"
type textarea "im trying to"
type textarea "x"
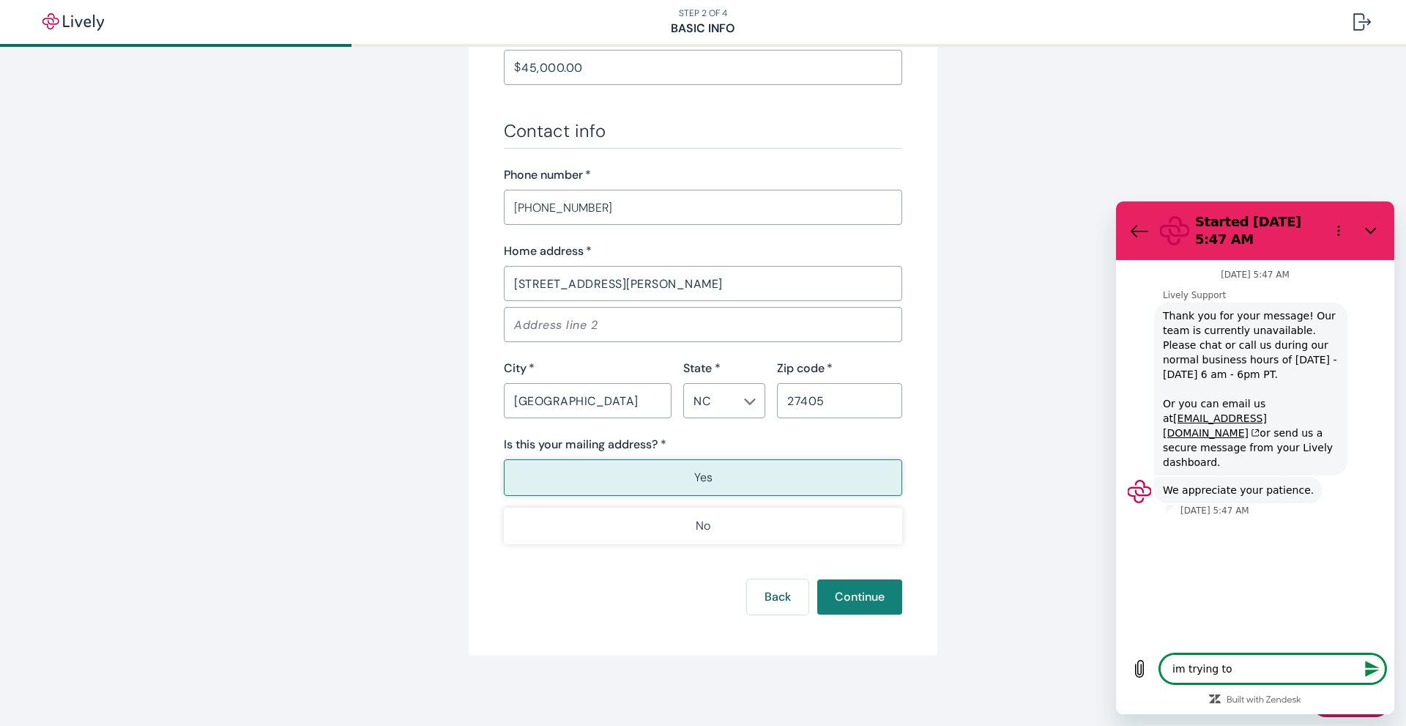
type textarea "im trying to"
type textarea "x"
type textarea "im trying to c"
type textarea "x"
type textarea "im trying to cr"
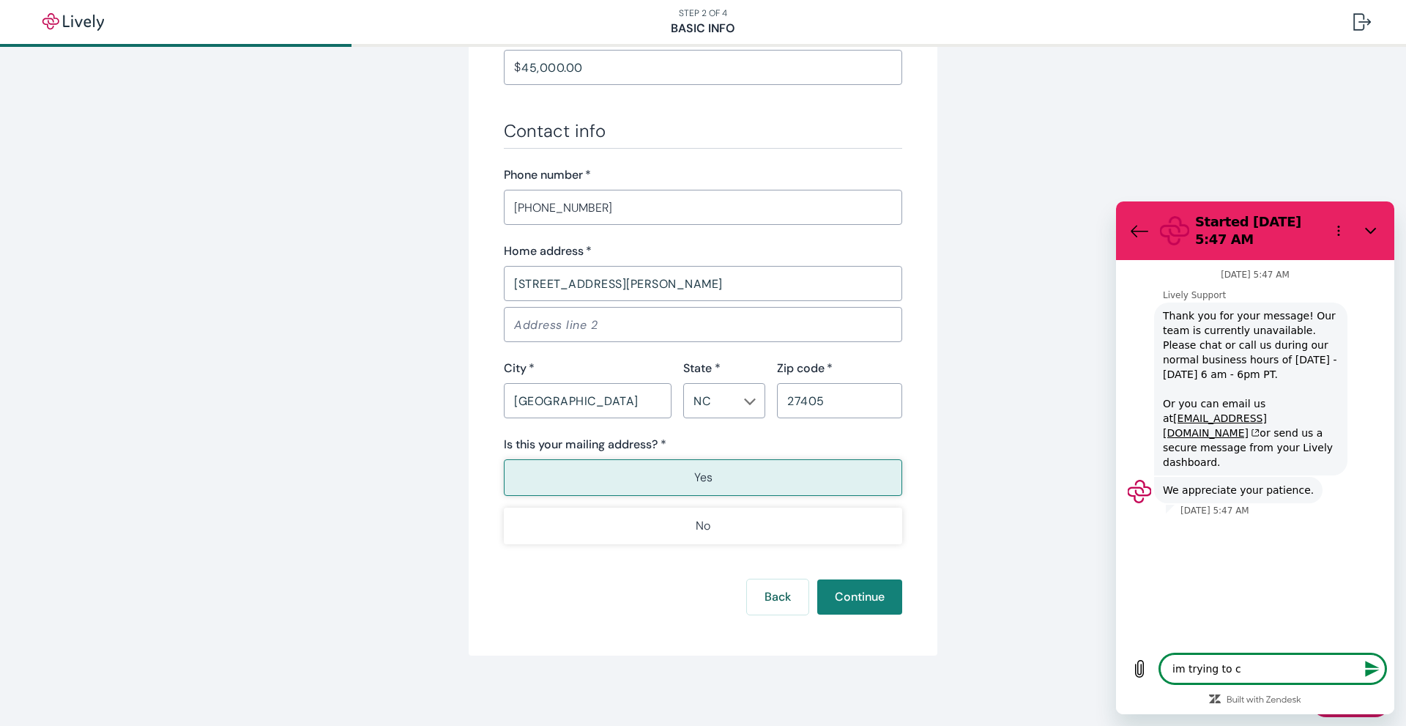
type textarea "x"
type textarea "im trying to cre"
type textarea "x"
type textarea "im trying to crea"
type textarea "x"
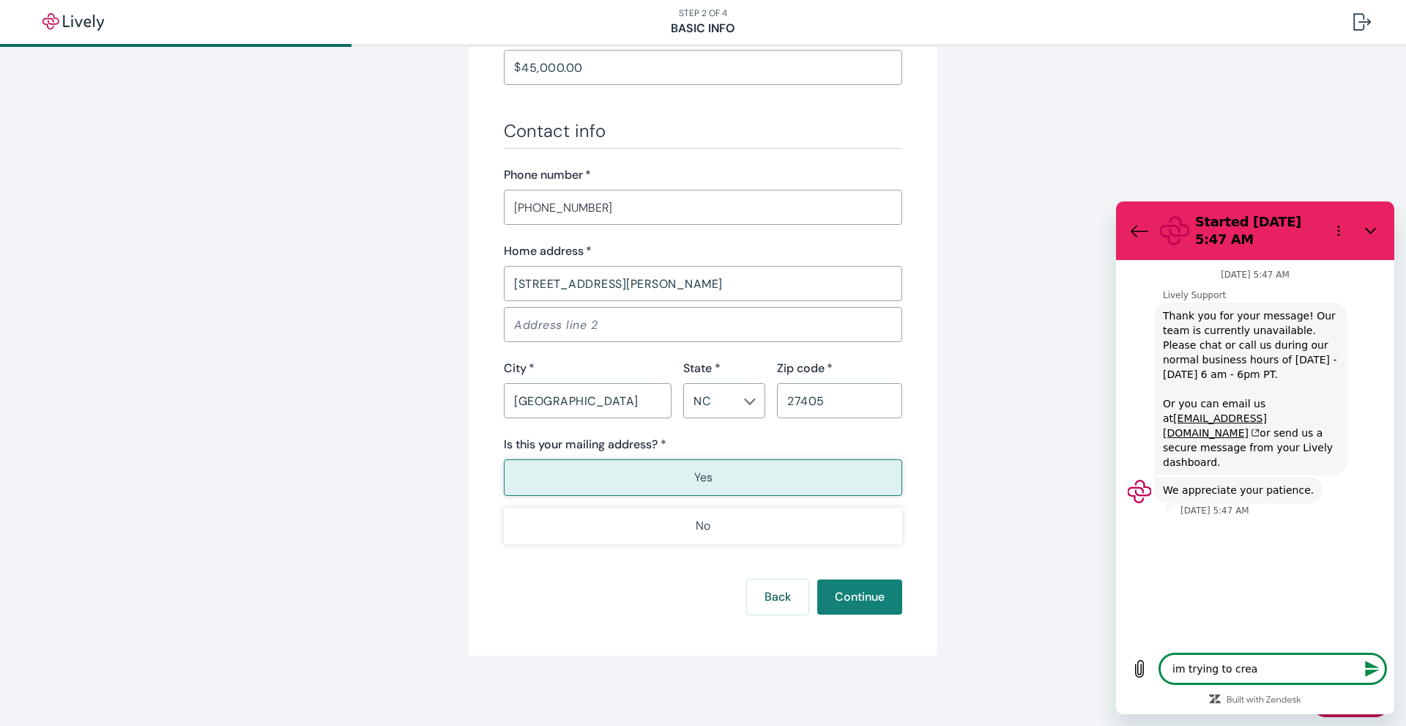
type textarea "im trying to creat"
type textarea "x"
type textarea "im trying to create"
type textarea "x"
type textarea "im trying to create"
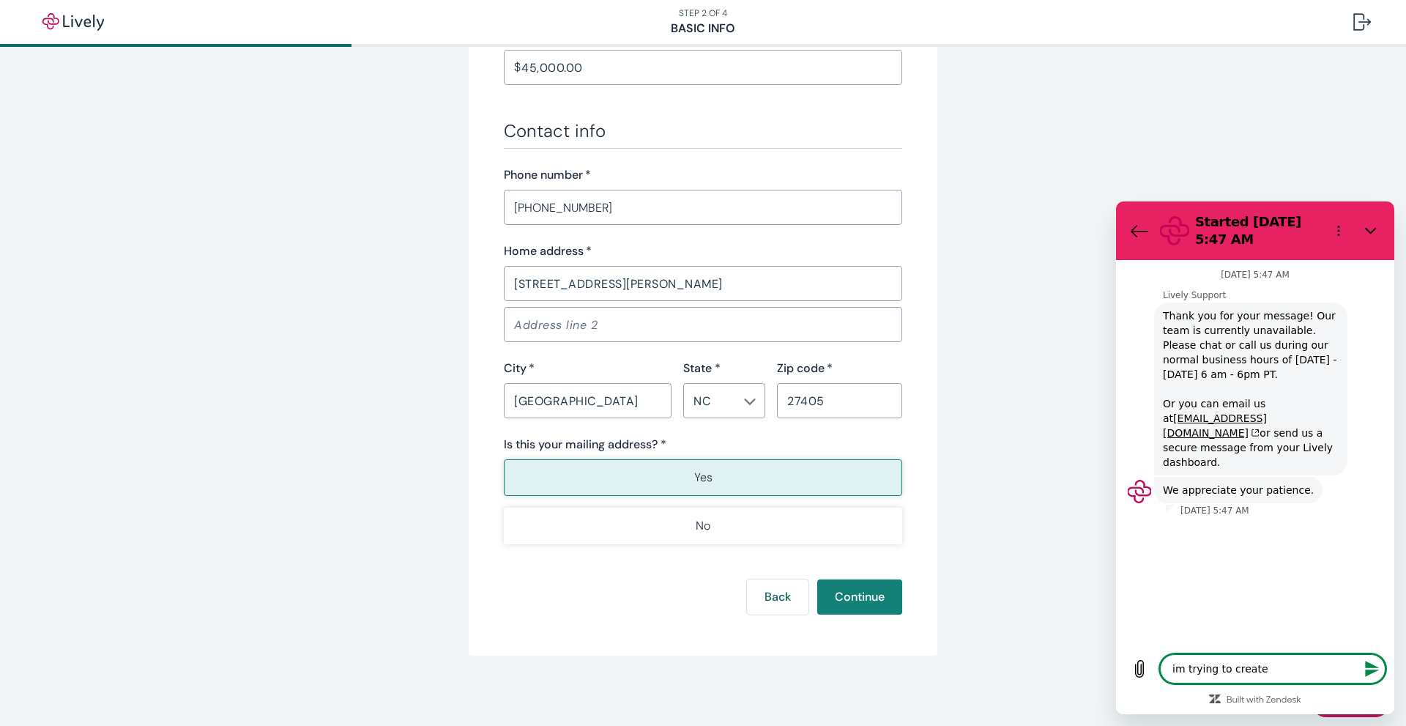
type textarea "x"
type textarea "im trying to create a"
type textarea "x"
type textarea "im trying to create an"
type textarea "x"
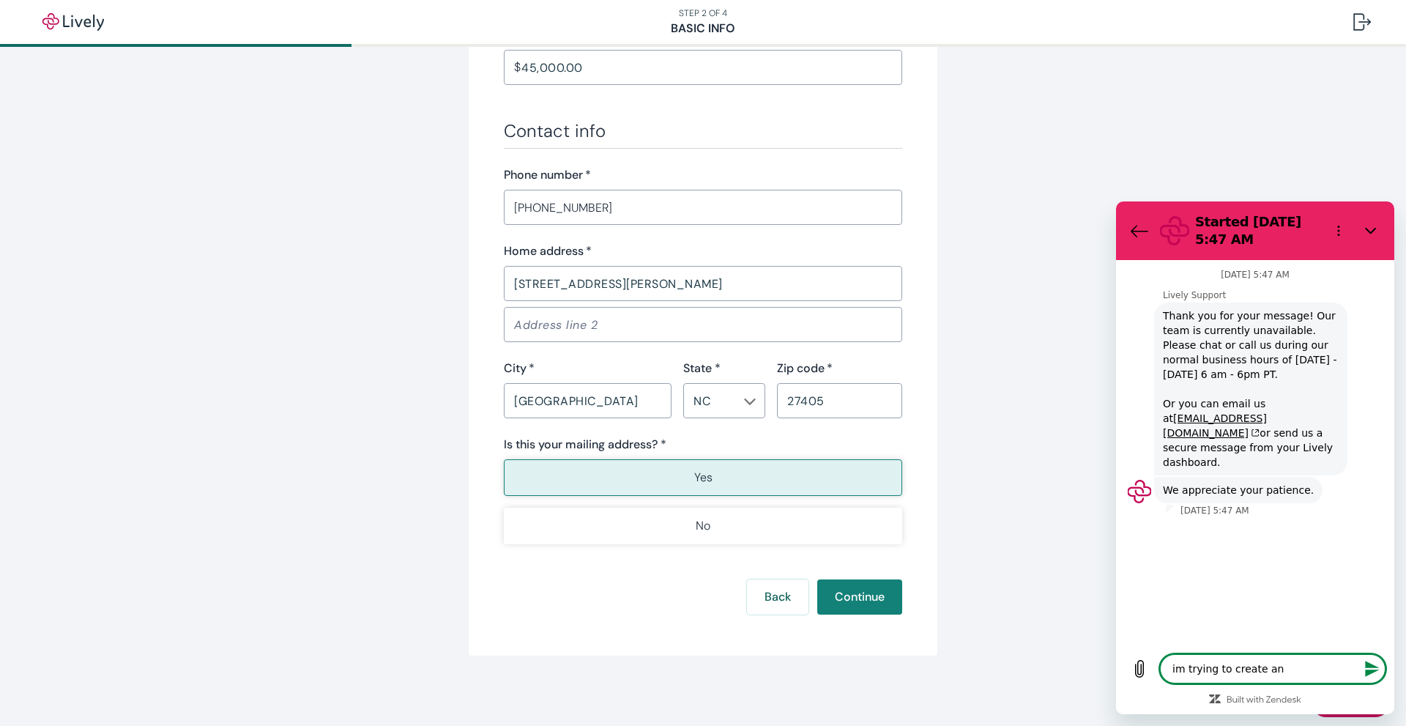
type textarea "im trying to create an"
type textarea "x"
type textarea "im trying to create an a"
type textarea "x"
type textarea "im trying to create an ac"
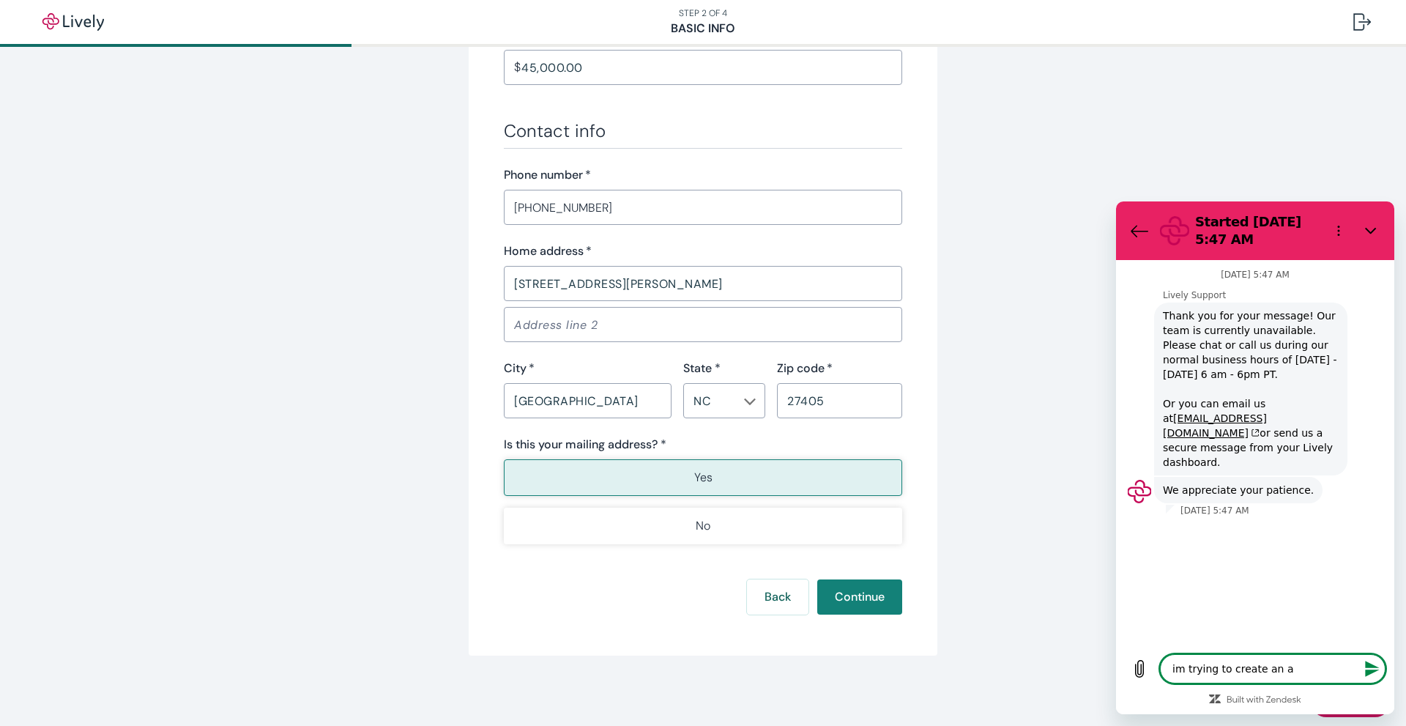
type textarea "x"
type textarea "im trying to create an acc"
type textarea "x"
type textarea "im trying to create an acco"
type textarea "x"
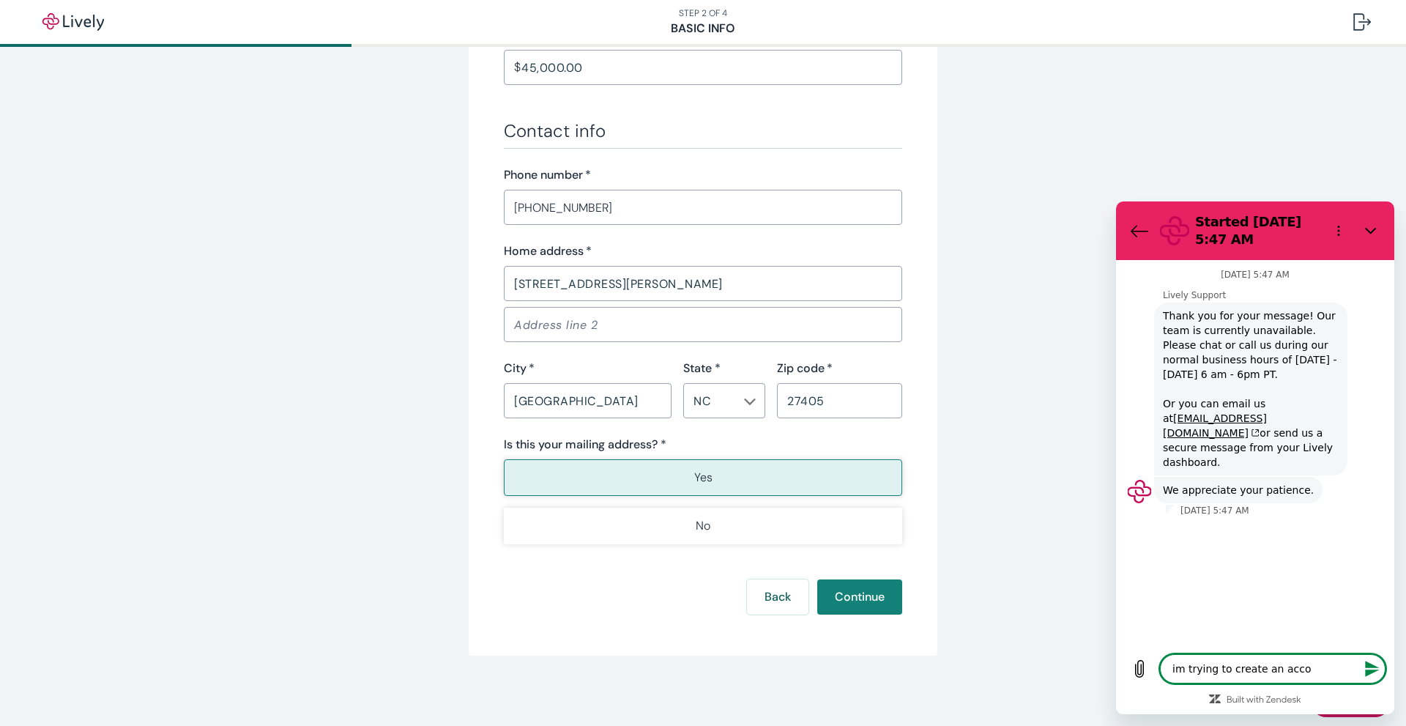
type textarea "im trying to create an accou"
type textarea "x"
type textarea "im trying to create an accoun"
type textarea "x"
type textarea "im trying to create an account"
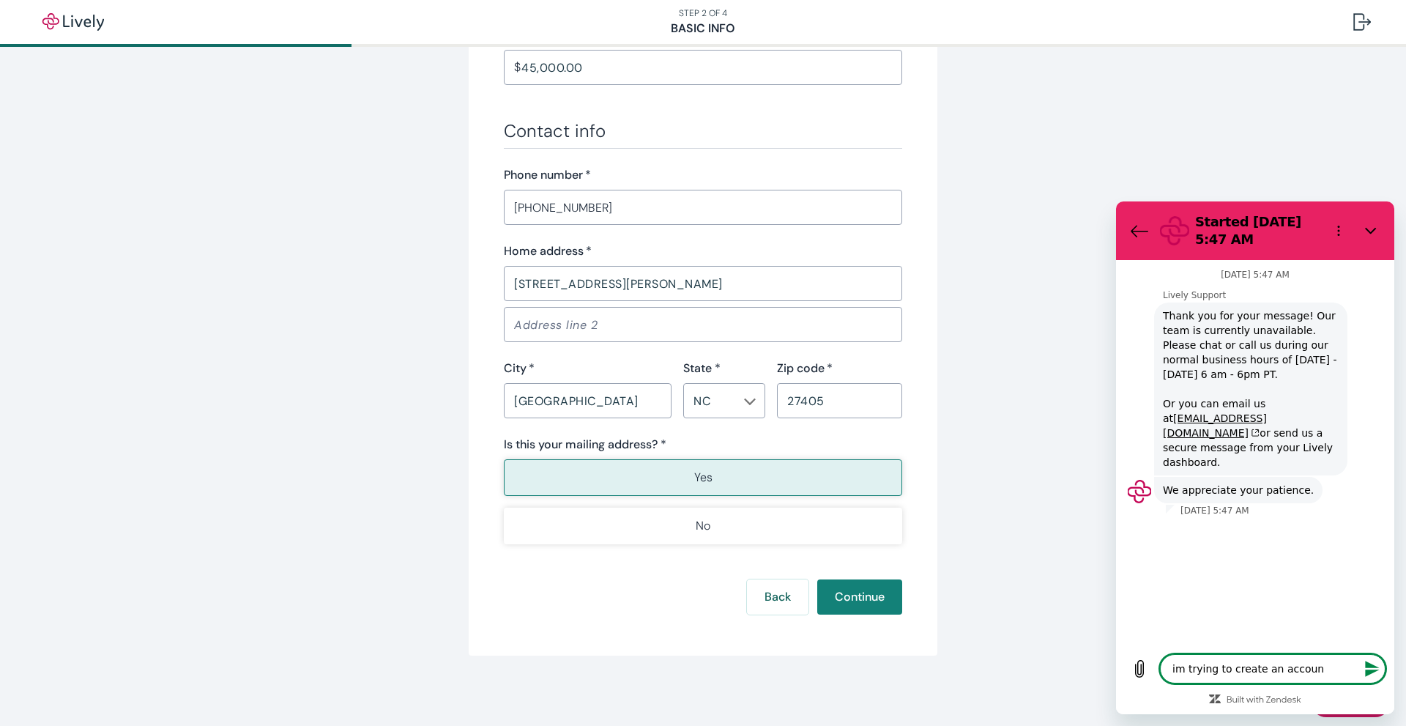
type textarea "x"
type textarea "im trying to create an account"
type textarea "x"
type textarea "im trying to create an account"
type textarea "x"
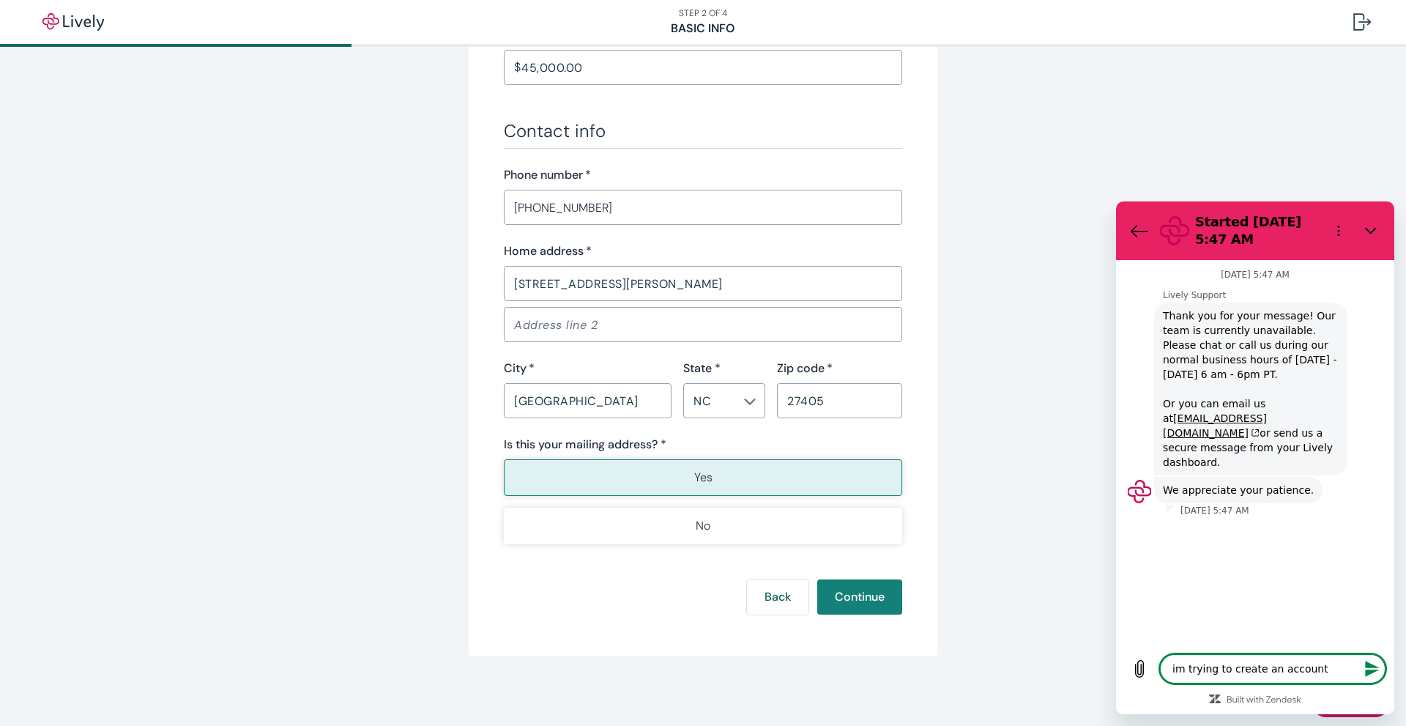
type textarea "im trying to create an account,"
type textarea "x"
type textarea "im trying to create an account,"
type textarea "x"
type textarea "im trying to create an account, I"
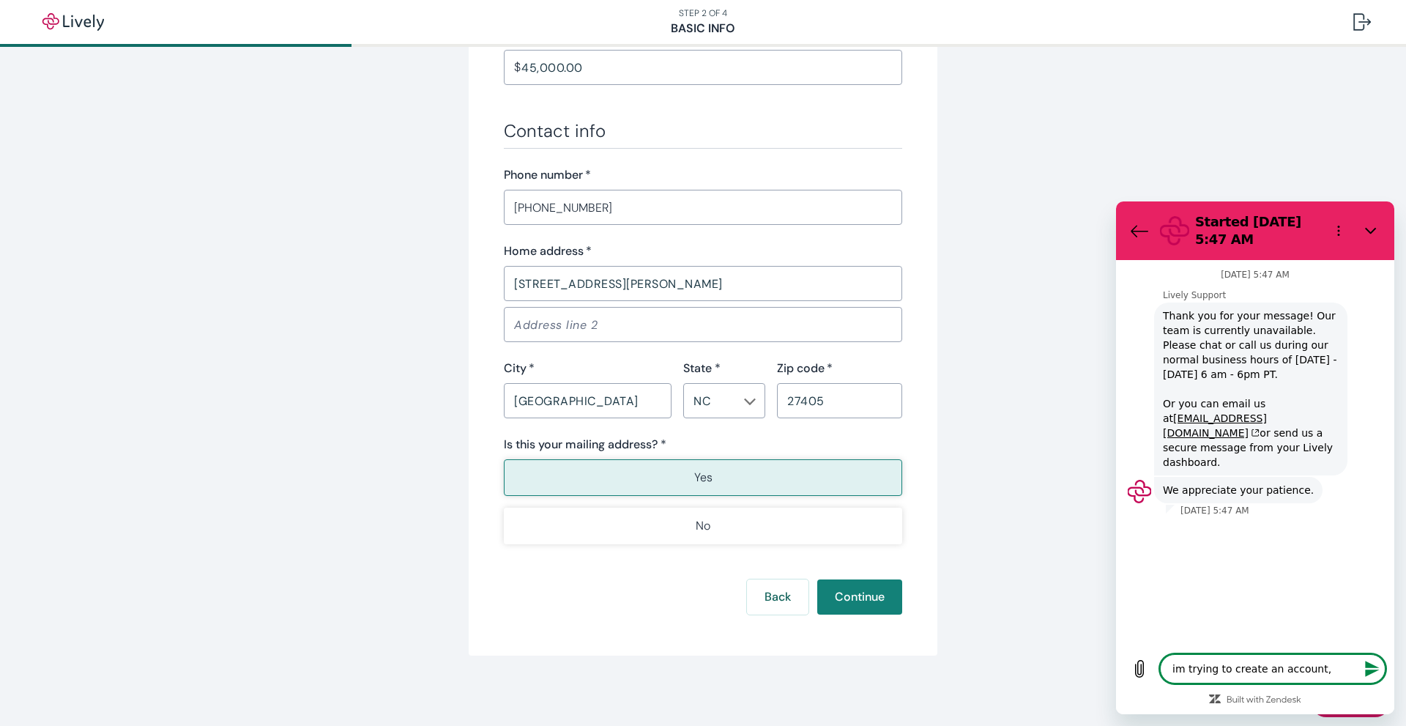
type textarea "x"
type textarea "im trying to create an account, I"
type textarea "x"
type textarea "im trying to create an account, I c"
type textarea "x"
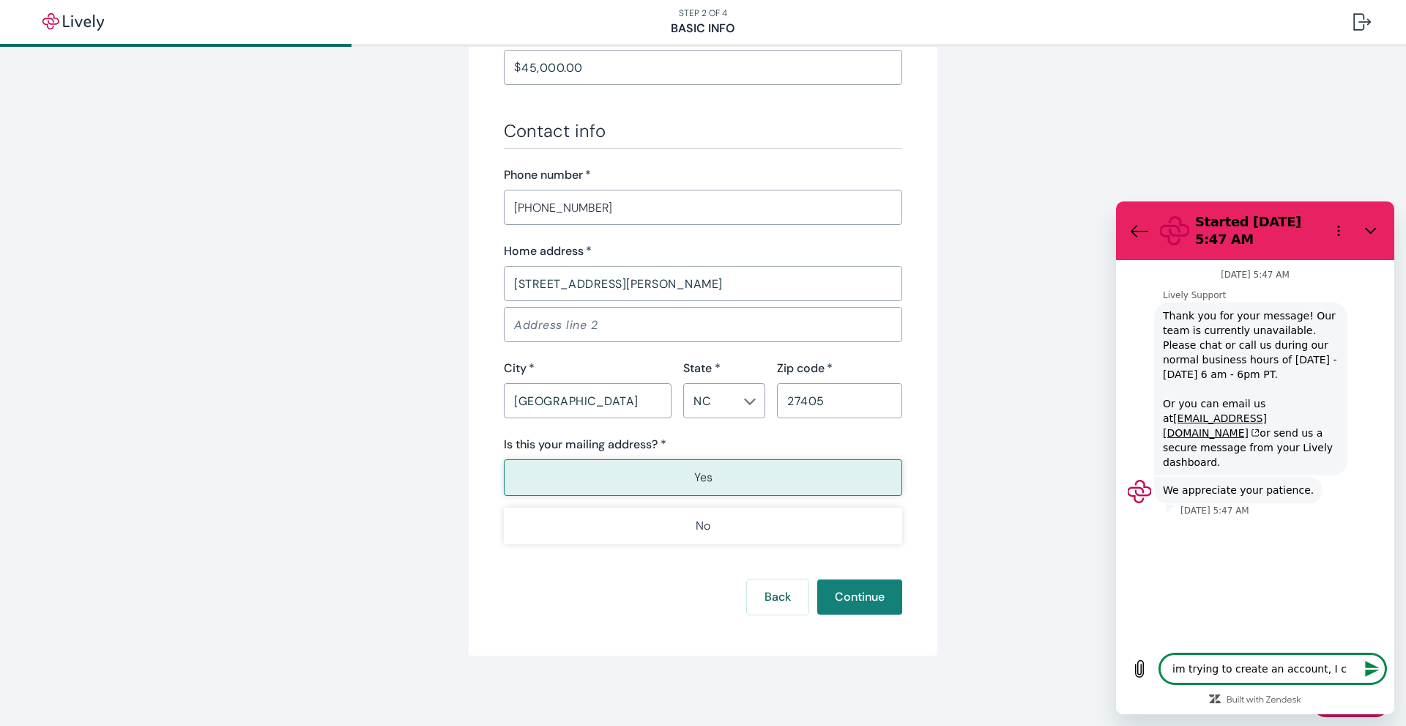
type textarea "im trying to create an account, I ca"
type textarea "x"
type textarea "im trying to create an account, I can"
type textarea "x"
type textarea "im trying to create an account, I can["
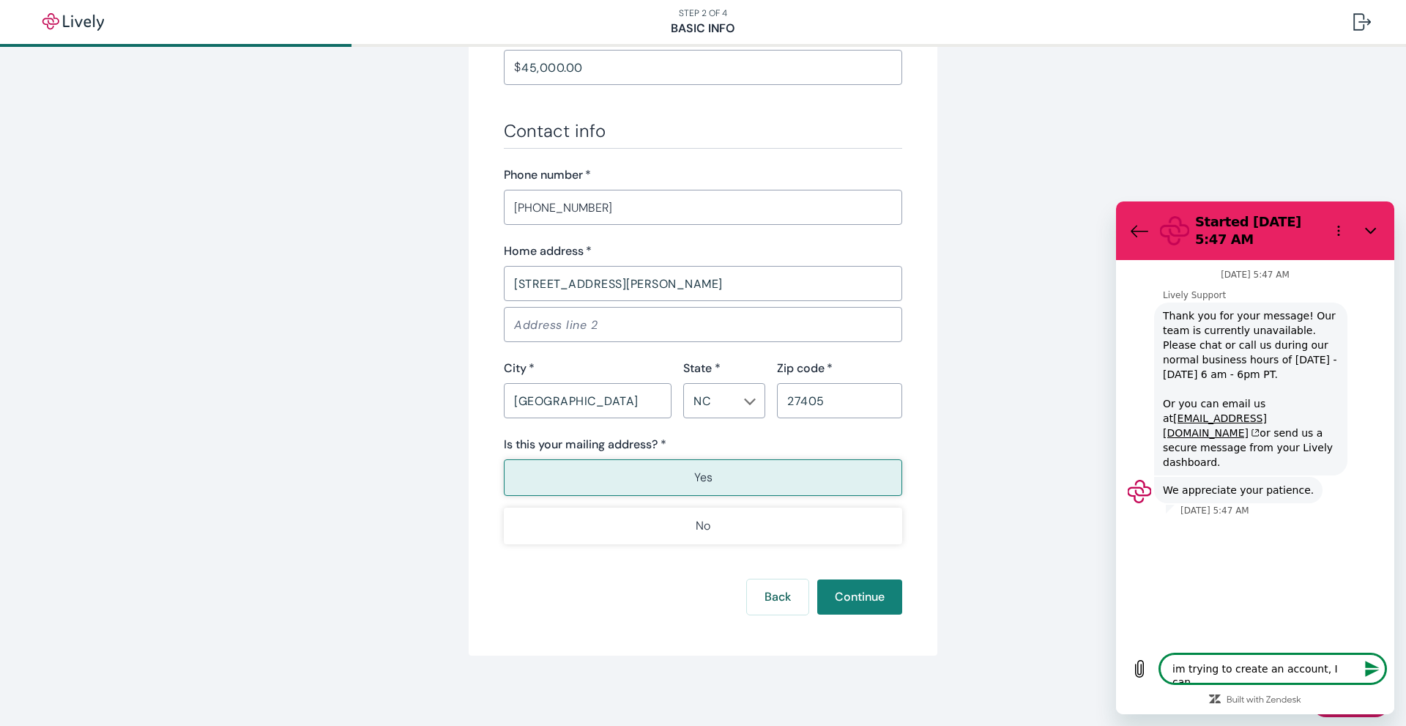
type textarea "x"
type textarea "im trying to create an account, I can[t"
type textarea "x"
type textarea "im trying to create an account, I can[t"
type textarea "x"
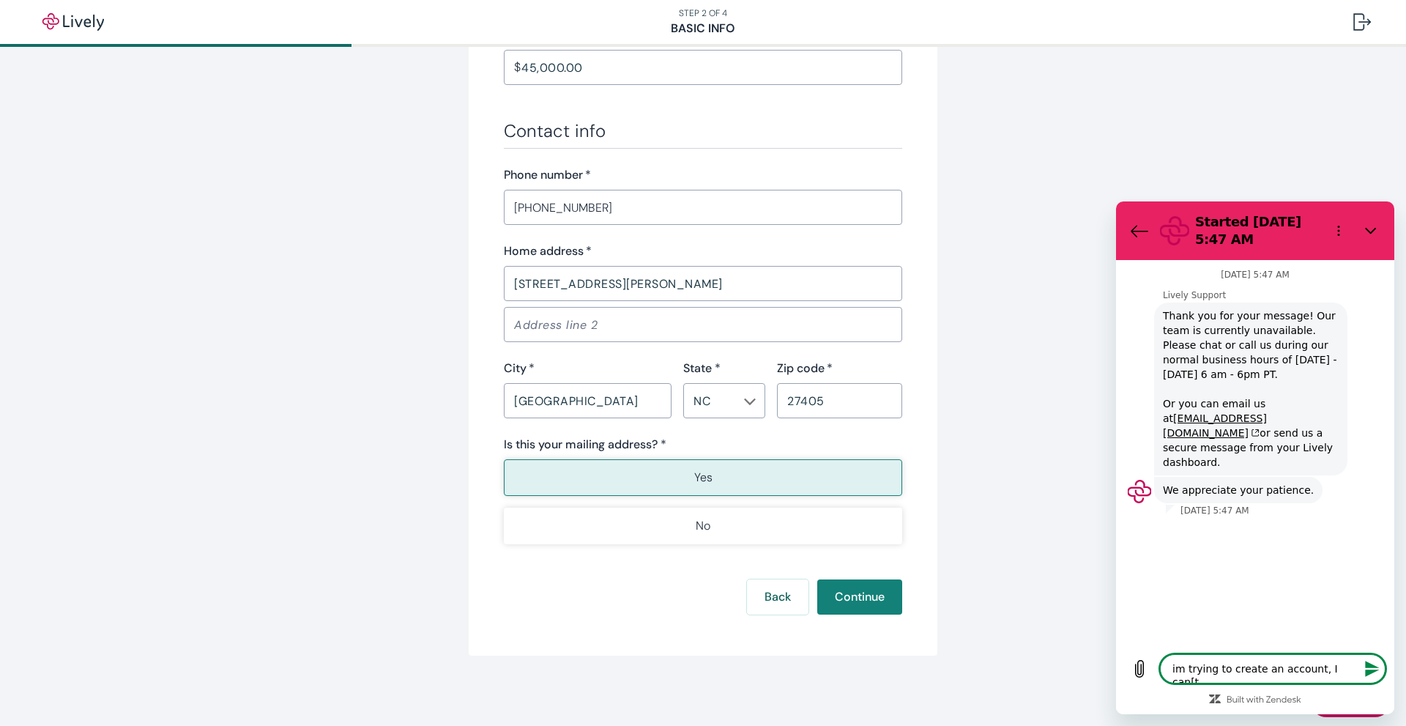
type textarea "im trying to create an account, I can[t"
type textarea "x"
type textarea "im trying to create an account, I can["
type textarea "x"
type textarea "im trying to create an account, I can"
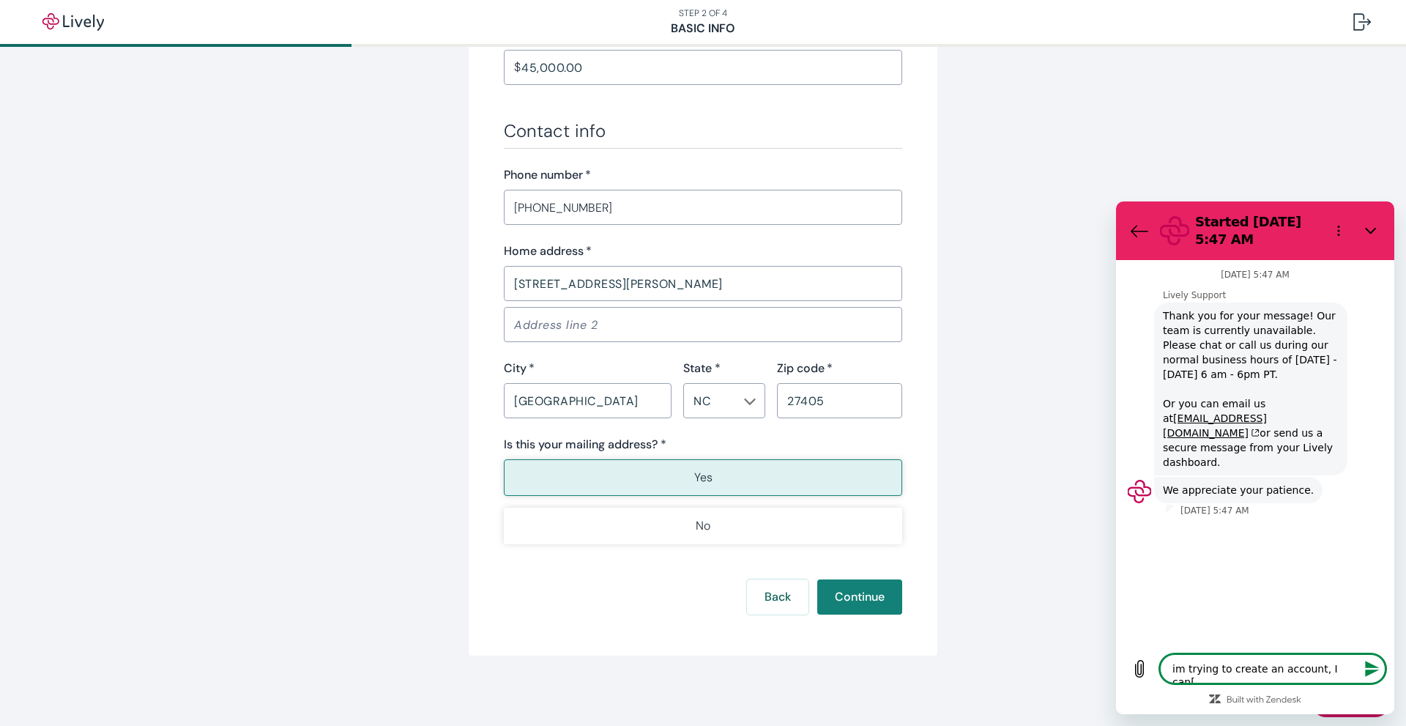
type textarea "x"
type textarea "im trying to create an account, I cant"
type textarea "x"
type textarea "im trying to create an account, I cant"
type textarea "x"
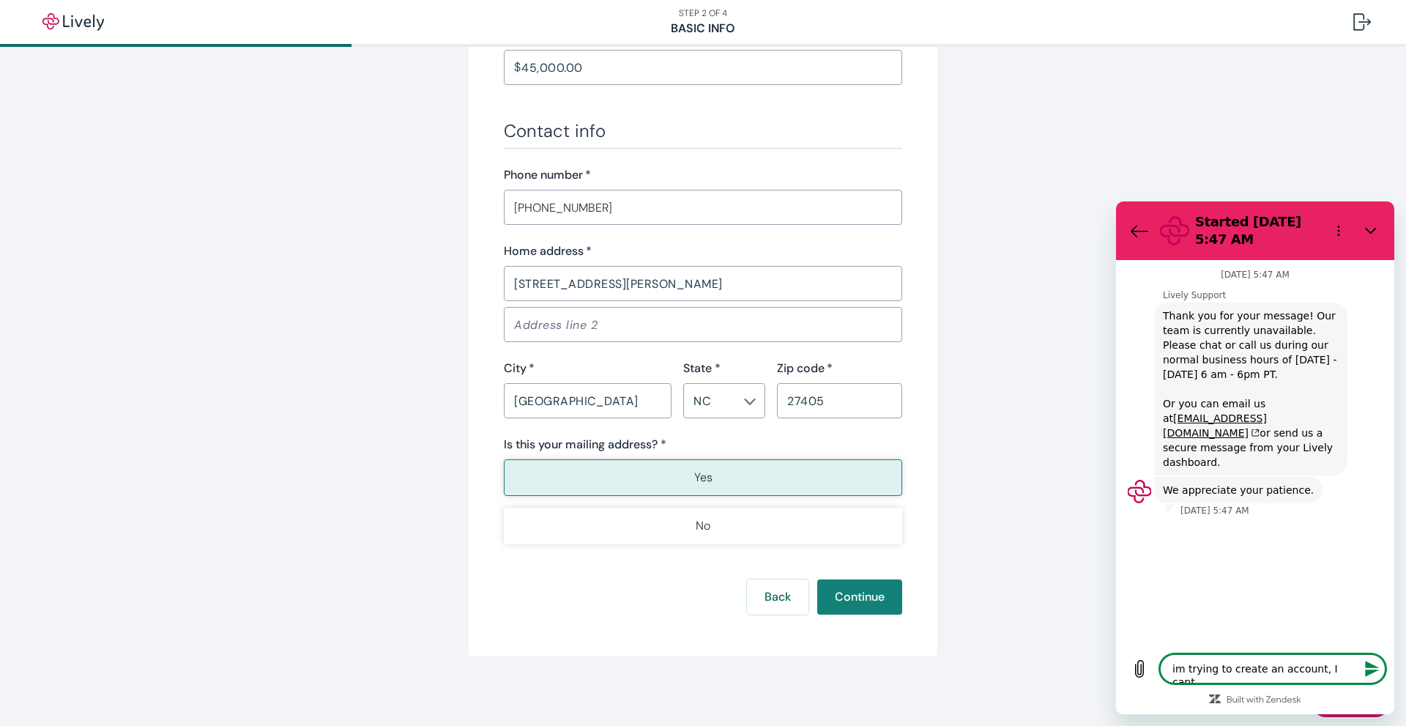
type textarea "im trying to create an account, I cant p"
type textarea "x"
type textarea "im trying to create an account, I cant pa"
type textarea "x"
type textarea "im trying to create an account, I cant pas"
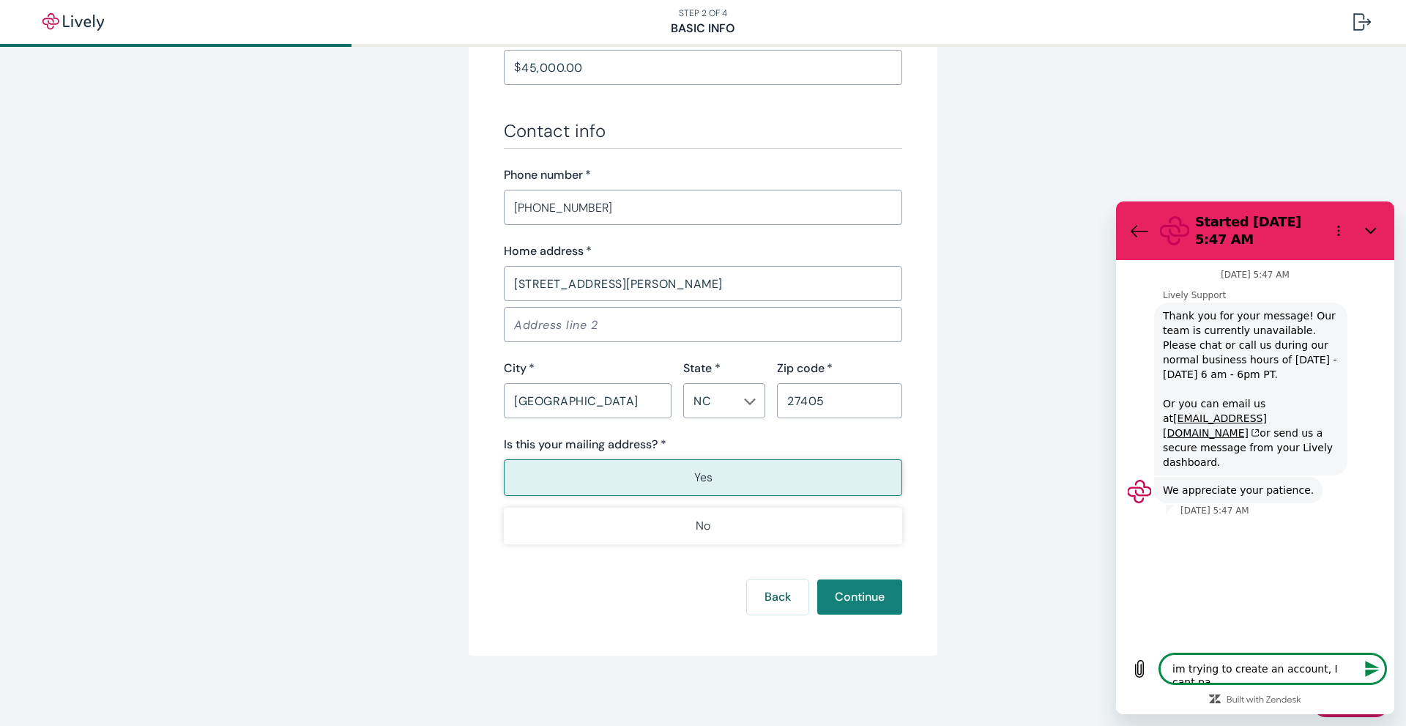
type textarea "x"
type textarea "im trying to create an account, I cant pass"
type textarea "x"
type textarea "im trying to create an account, I cant pass"
type textarea "x"
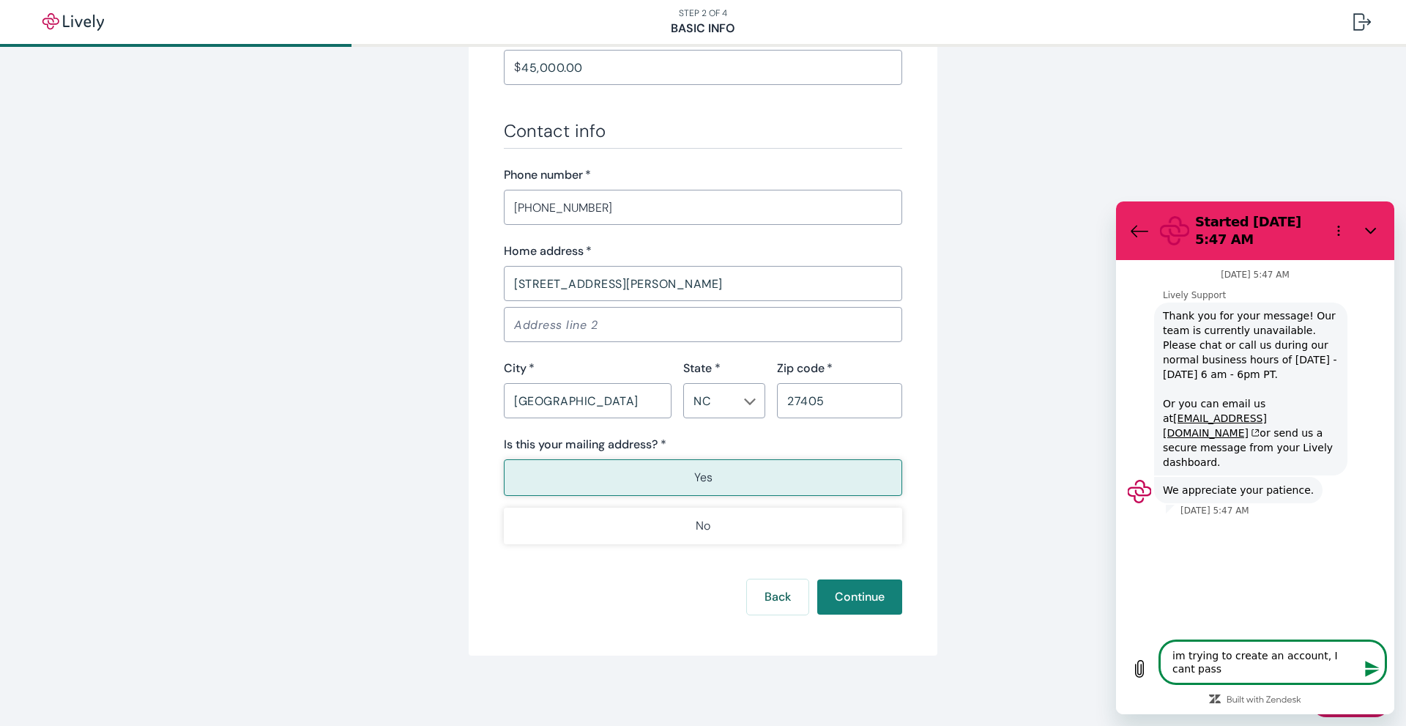
type textarea "im trying to create an account, I cant pass f"
type textarea "x"
type textarea "im trying to create an account, I cant pass fr"
type textarea "x"
type textarea "im trying to create an account, I cant pass fro"
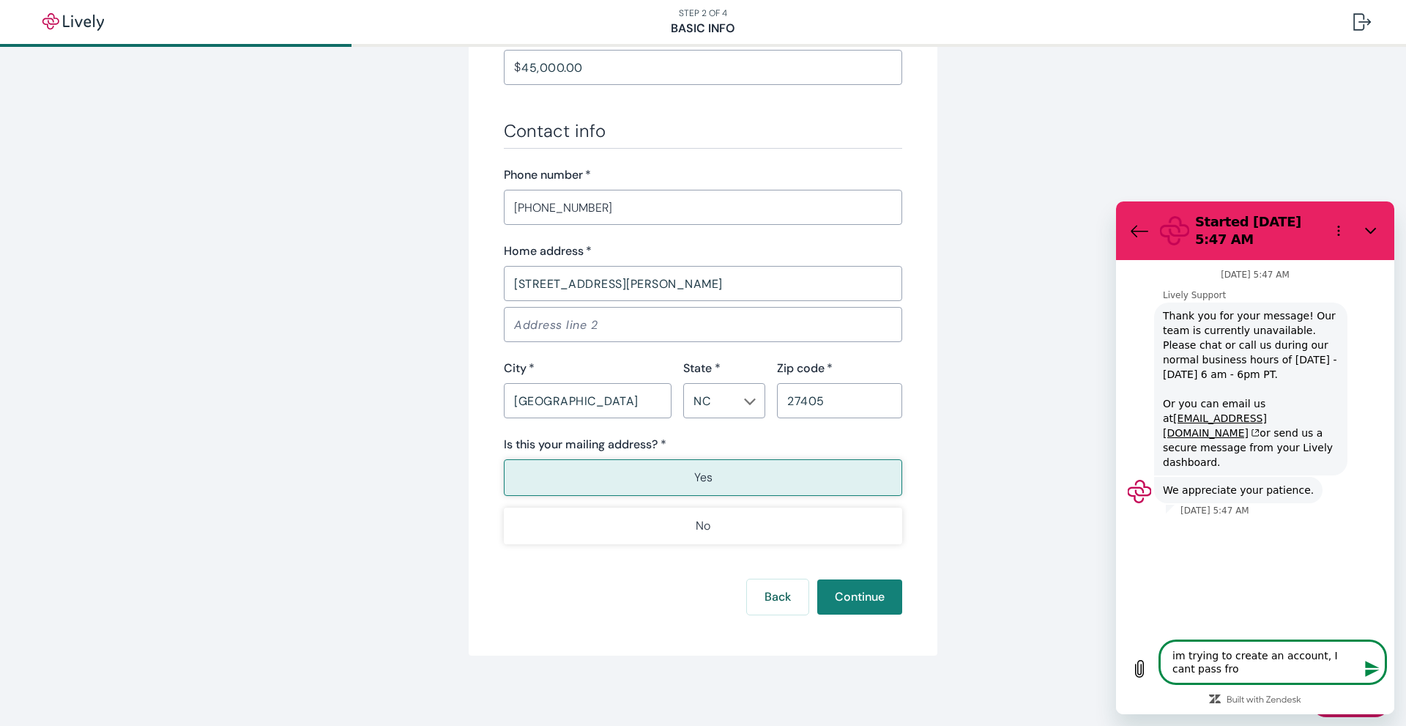
type textarea "x"
type textarea "im trying to create an account, I cant pass from"
type textarea "x"
type textarea "im trying to create an account, I cant pass from"
type textarea "x"
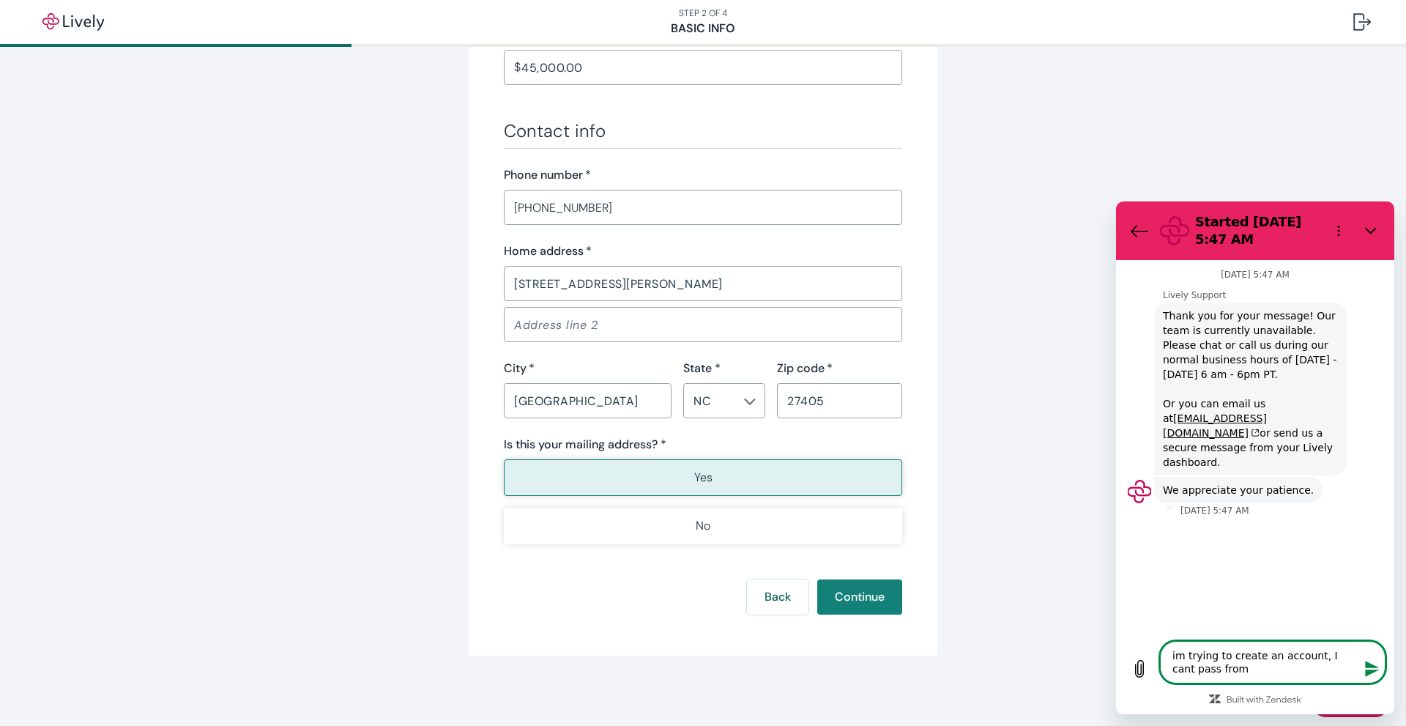
type textarea "im trying to create an account, I cant pass from t"
type textarea "x"
type textarea "im trying to create an account, I cant pass from th"
type textarea "x"
type textarea "im trying to create an account, I cant pass from thi"
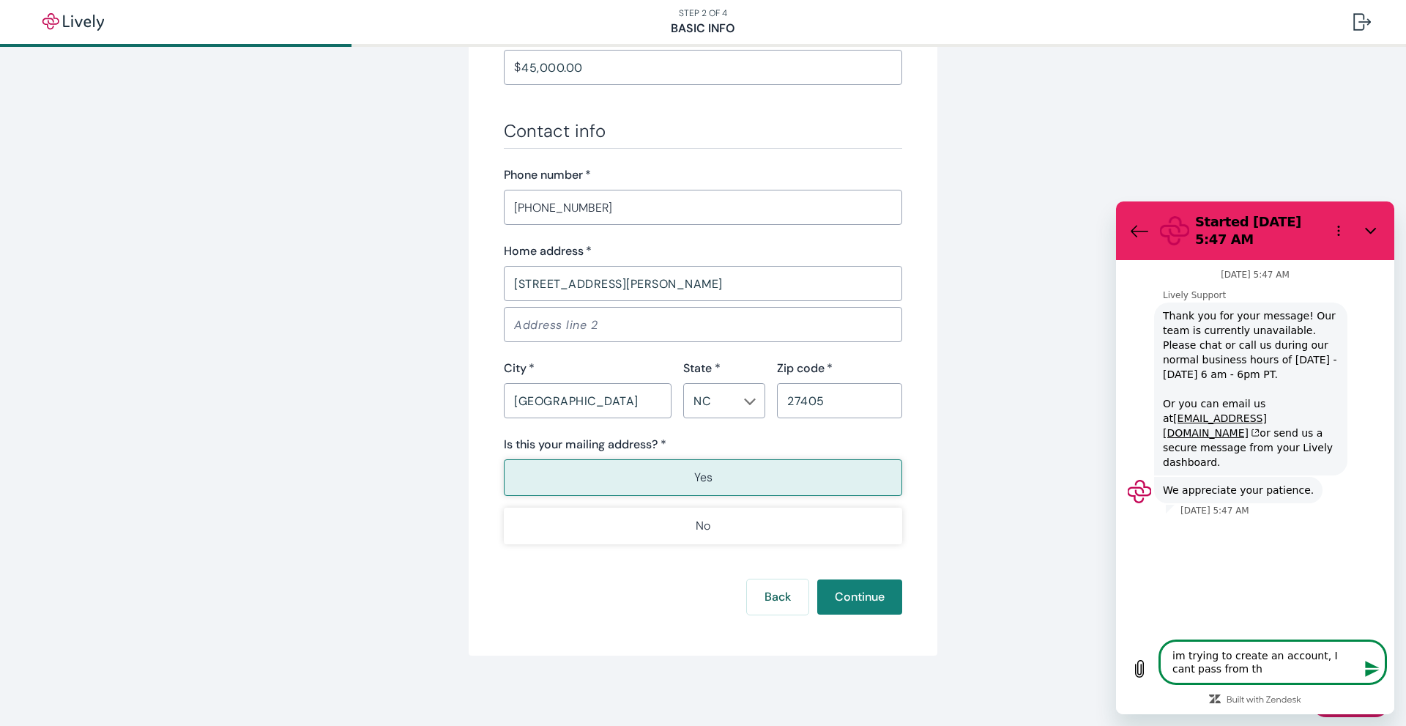
type textarea "x"
type textarea "im trying to create an account, I cant pass from this"
type textarea "x"
type textarea "im trying to create an account, I cant pass from this"
type textarea "x"
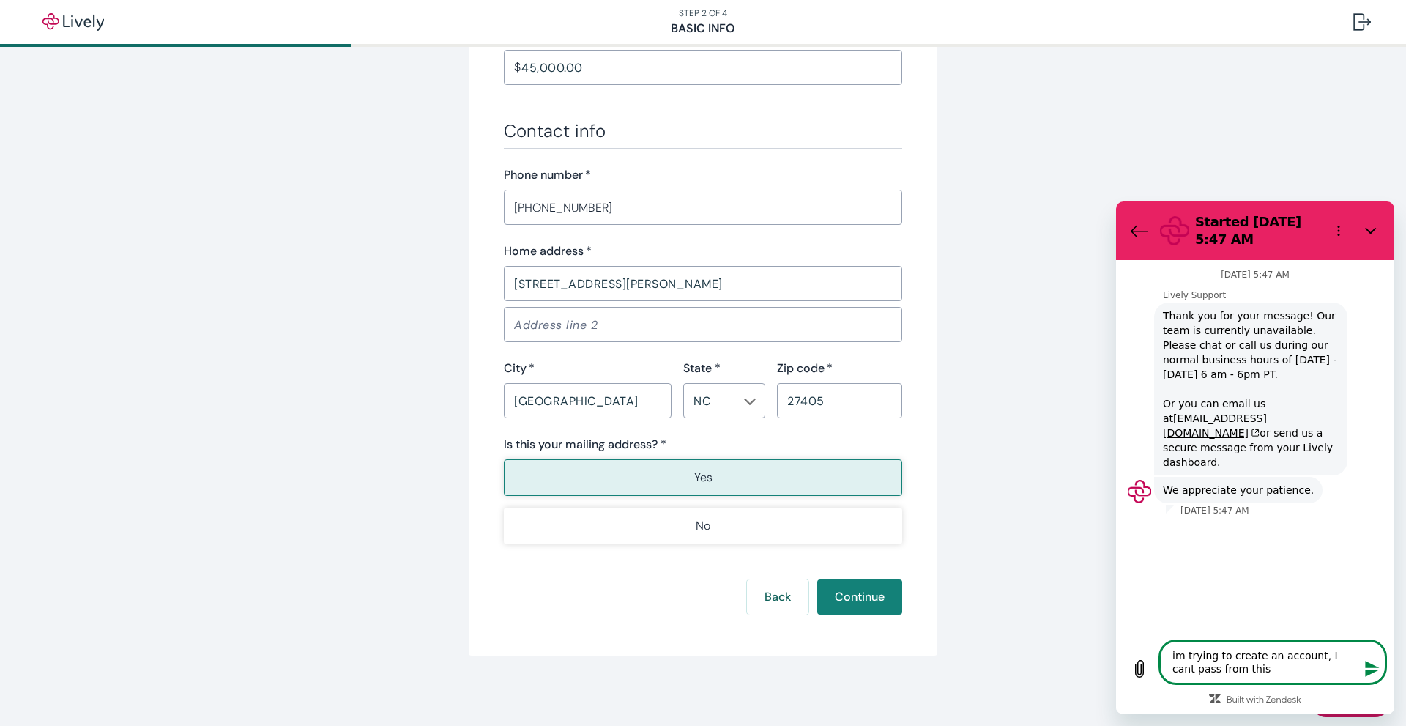
type textarea "im trying to create an account, I cant pass from this p"
type textarea "x"
type textarea "im trying to create an account, I cant pass from this po"
type textarea "x"
type textarea "im trying to create an account, I cant pass from this poi"
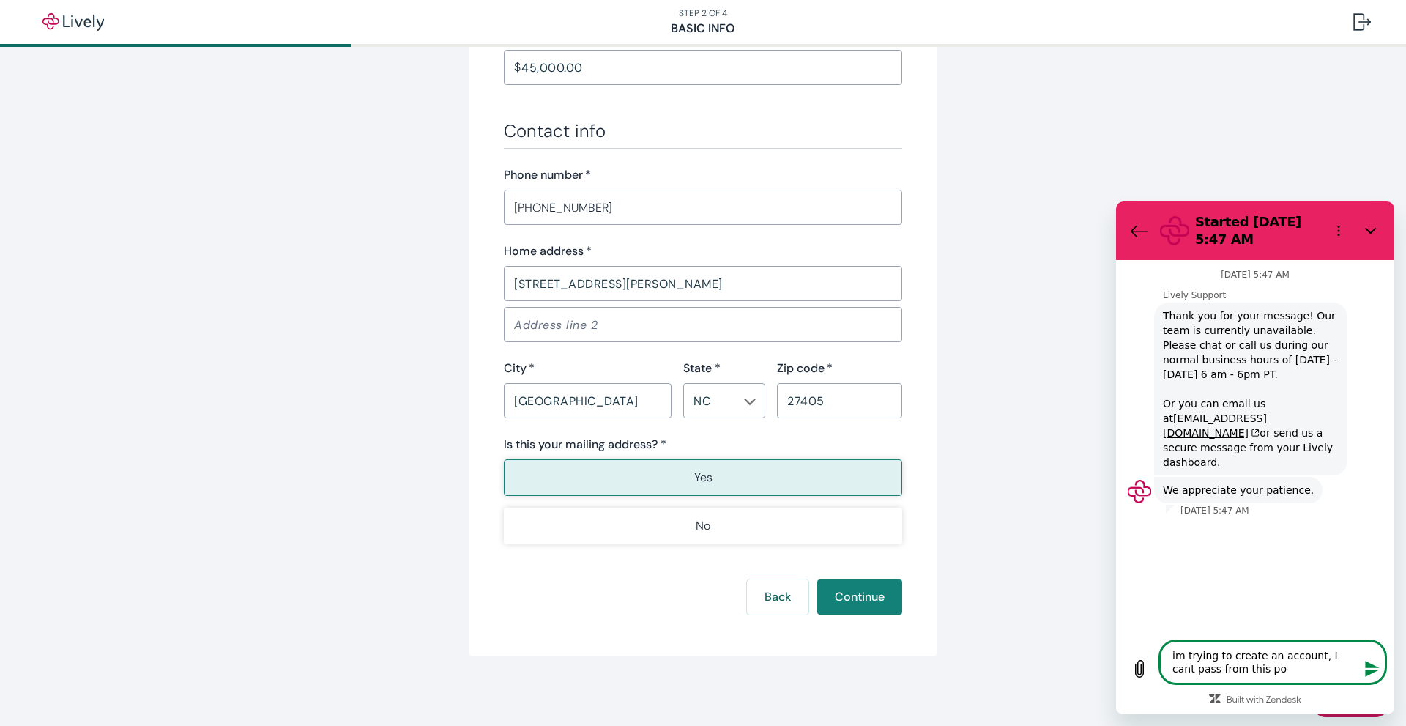
type textarea "x"
type textarea "im trying to create an account, I cant pass from this poin"
type textarea "x"
type textarea "im trying to create an account, I cant pass from this point"
type textarea "x"
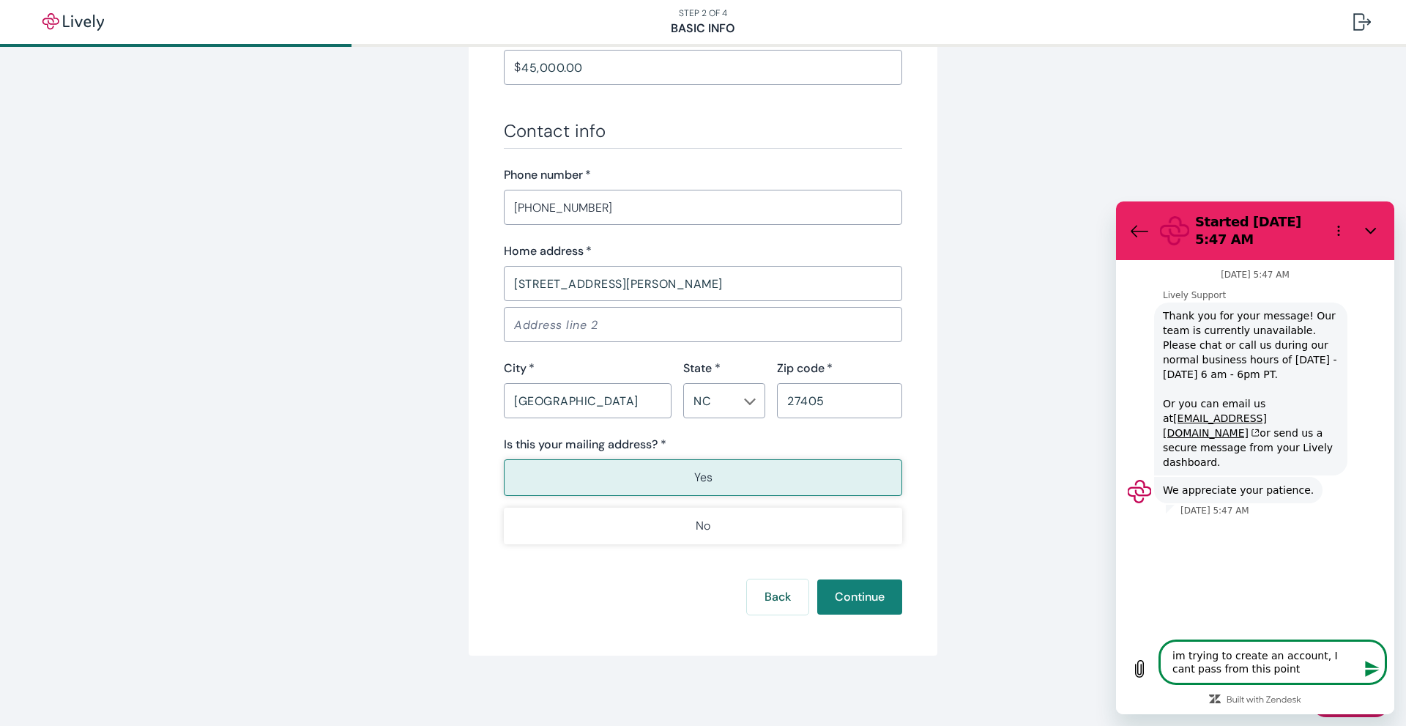
type textarea "im trying to create an account, I cant pass from this point."
type textarea "x"
type textarea "im trying to create an account, I cant pass from this point."
type textarea "x"
type textarea "im trying to create an account, I cant pass from this point. l"
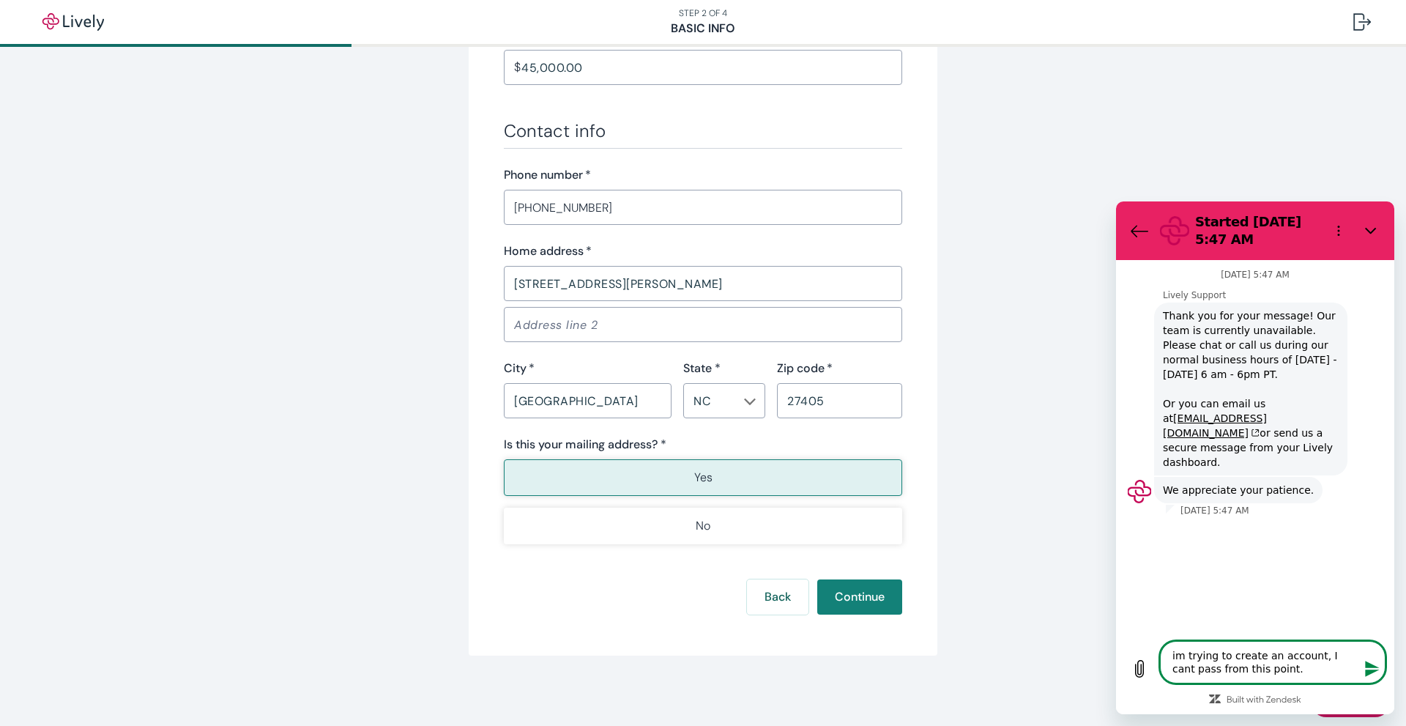
type textarea "x"
type textarea "im trying to create an account, I cant pass from this point. le"
type textarea "x"
type textarea "im trying to create an account, I cant pass from this point. let"
type textarea "x"
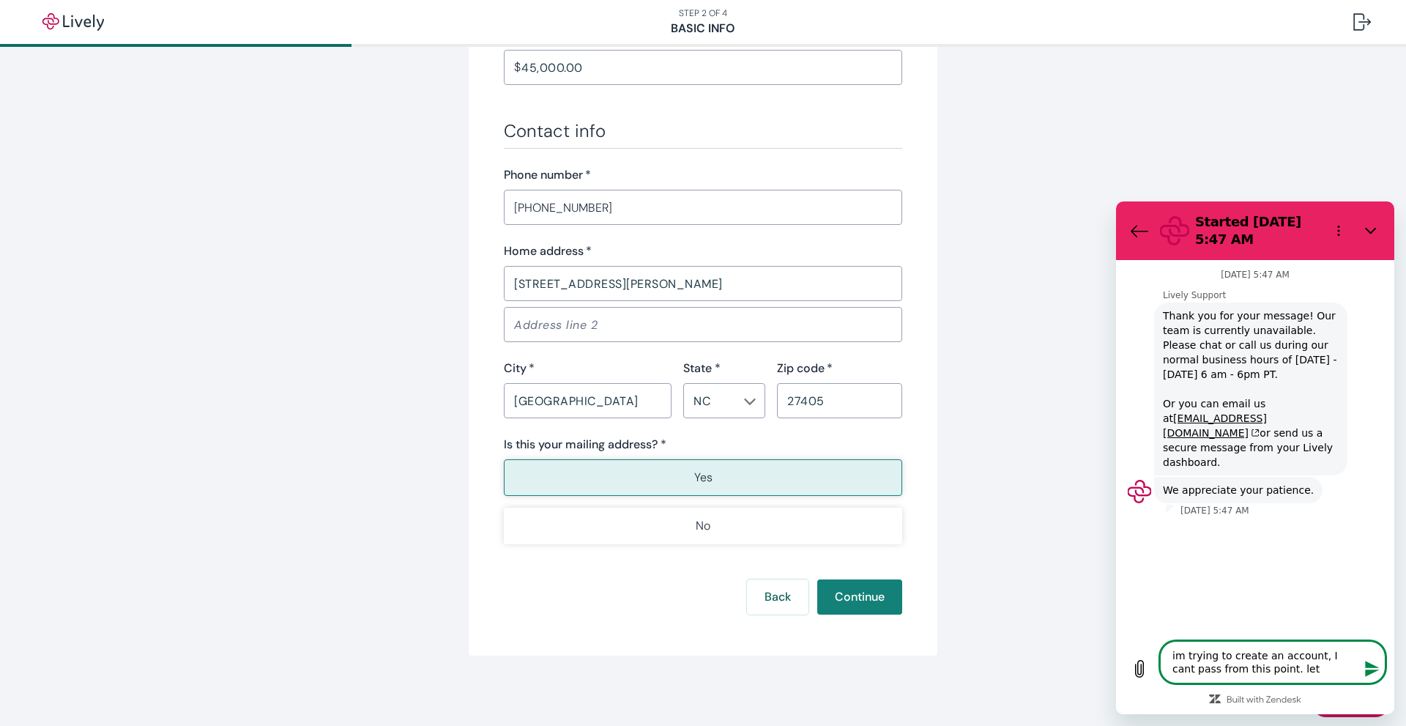
type textarea "im trying to create an account, I cant pass from this point. let"
type textarea "x"
type textarea "im trying to create an account, I cant pass from this point. let m"
type textarea "x"
type textarea "im trying to create an account, I cant pass from this point. let me"
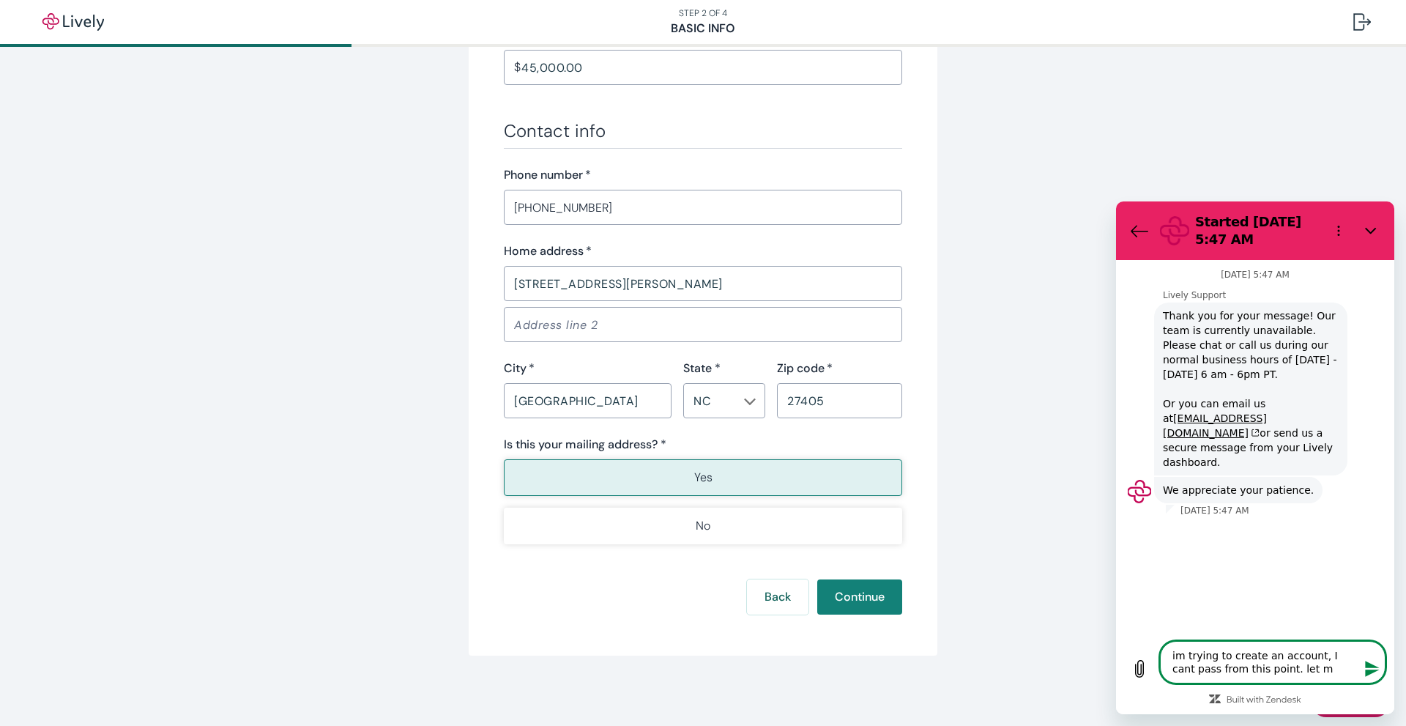
type textarea "x"
type textarea "im trying to create an account, I cant pass from this point. let me"
type textarea "x"
type textarea "im trying to create an account, I cant pass from this point. let me k"
type textarea "x"
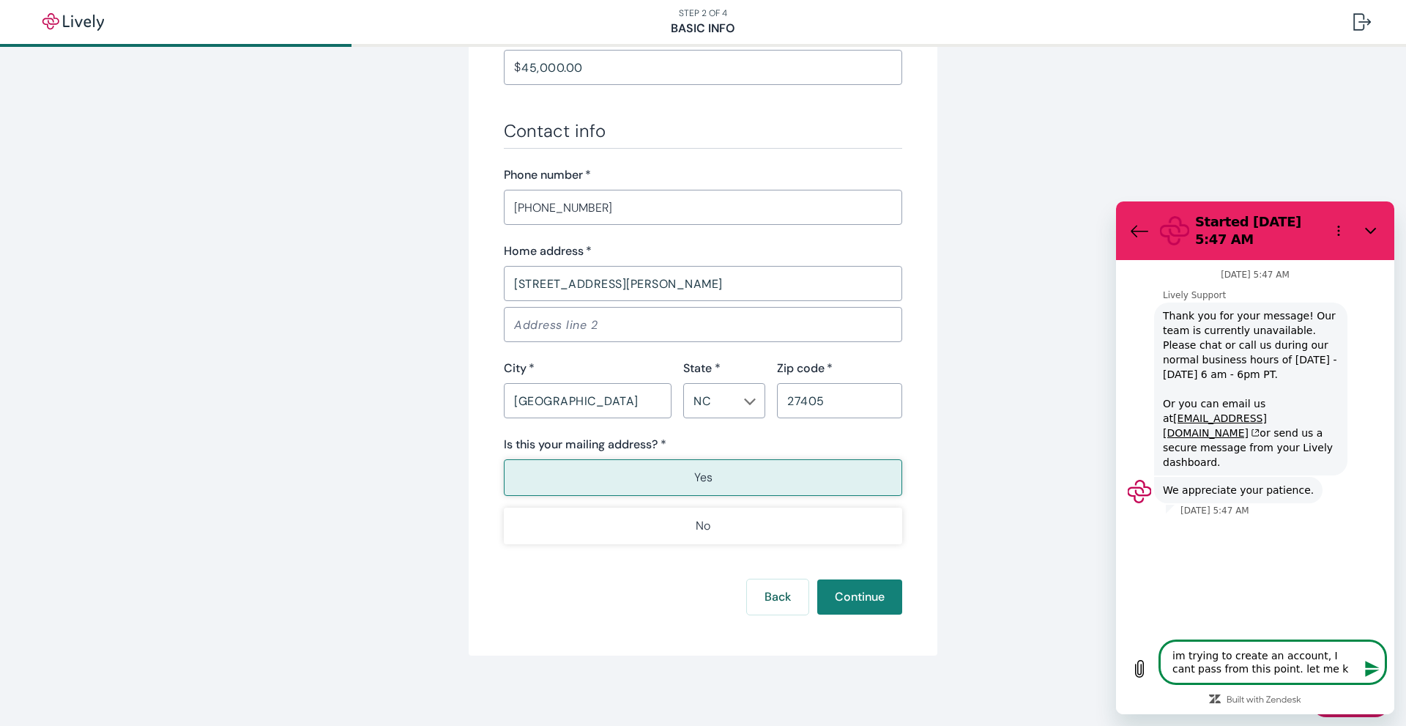
type textarea "im trying to create an account, I cant pass from this point. let me kn"
type textarea "x"
type textarea "im trying to create an account, I cant pass from this point. let me kno"
type textarea "x"
type textarea "im trying to create an account, I cant pass from this point. let me know"
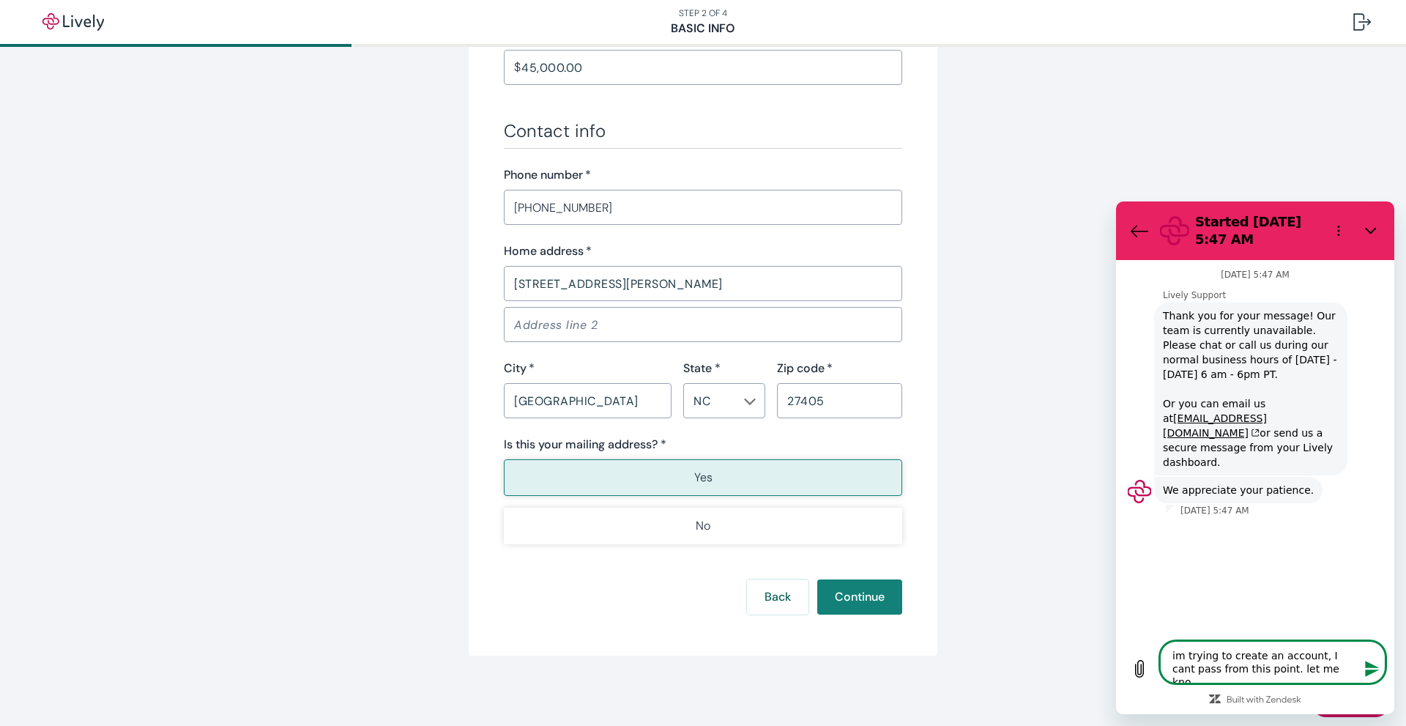
type textarea "x"
type textarea "im trying to create an account, I cant pass from this point. let me know"
type textarea "x"
type textarea "im trying to create an account, I cant pass from this point. let me know w"
type textarea "x"
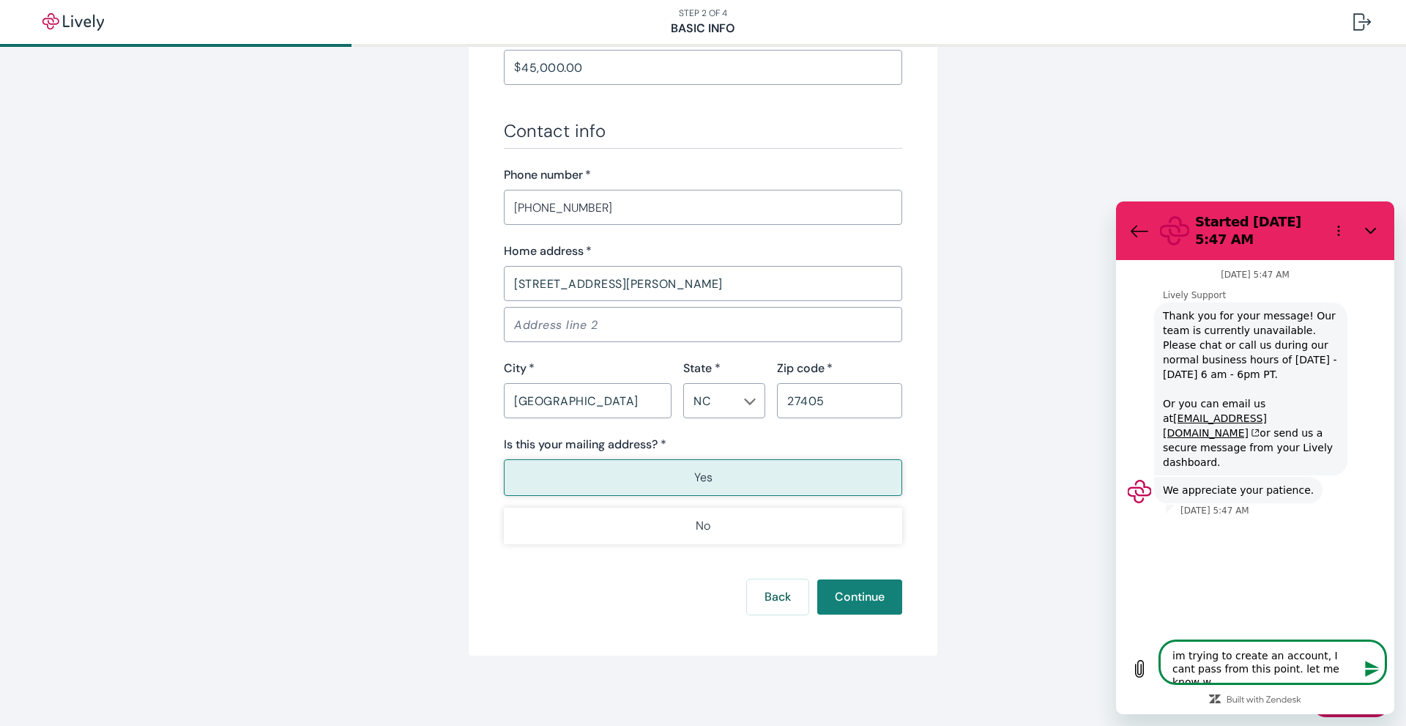
type textarea "im trying to create an account, I cant pass from this point. let me know wh"
type textarea "x"
type textarea "im trying to create an account, I cant pass from this point. let me know wha"
type textarea "x"
type textarea "im trying to create an account, I cant pass from this point. let me know what"
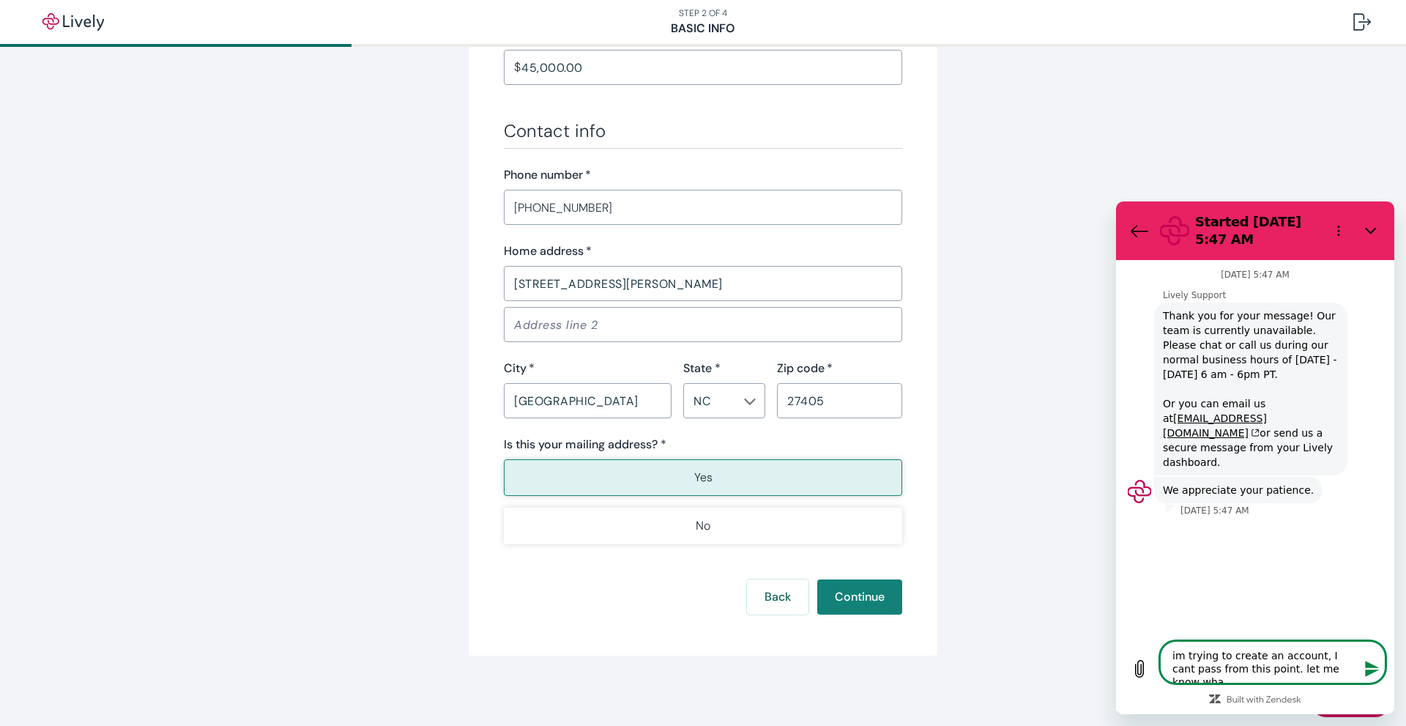
type textarea "x"
type textarea "im trying to create an account, I cant pass from this point. let me know what"
type textarea "x"
type textarea "im trying to create an account, I cant pass from this point. let me know what r"
type textarea "x"
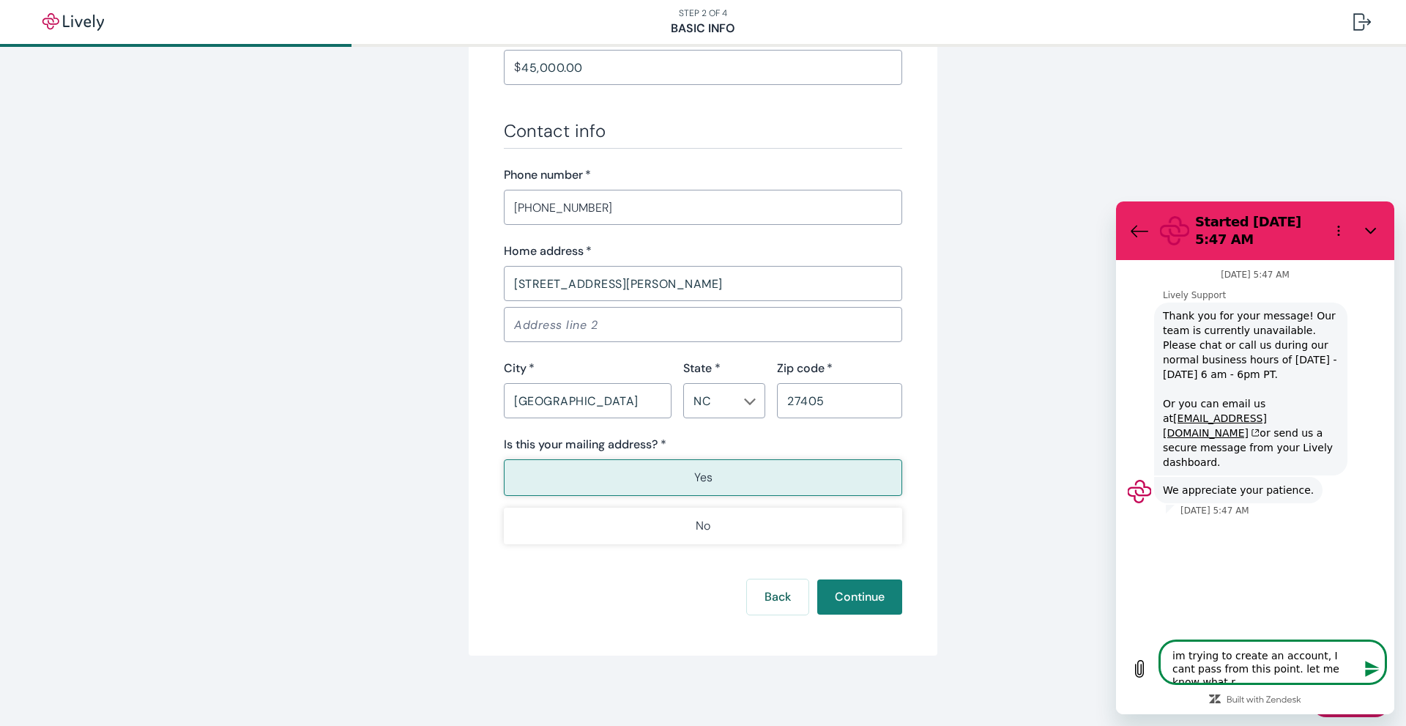
type textarea "im trying to create an account, I cant pass from this point. let me know what"
type textarea "x"
type textarea "im trying to create an account, I cant pass from this point. let me know what t"
type textarea "x"
type textarea "im trying to create an account, I cant pass from this point. let me know what to"
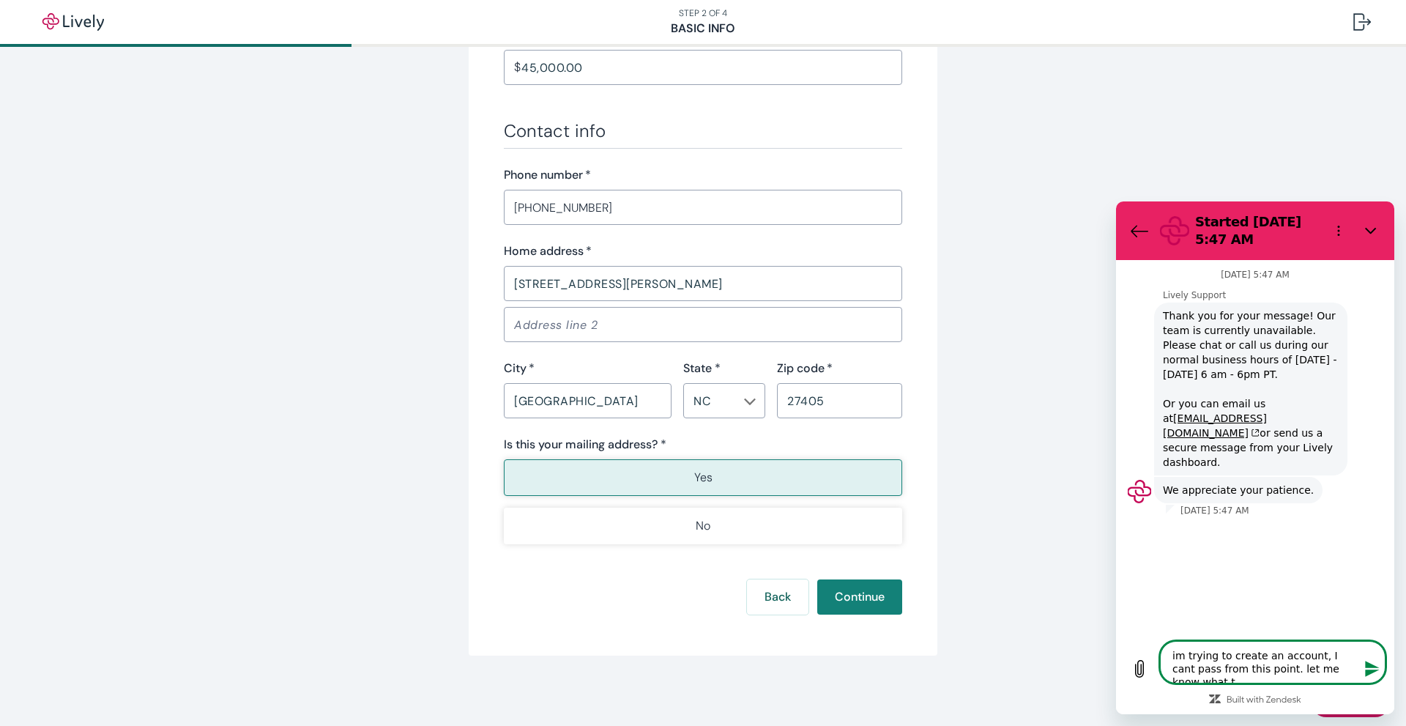
type textarea "x"
type textarea "im trying to create an account, I cant pass from this point. let me know what to"
type textarea "x"
type textarea "im trying to create an account, I cant pass from this point. let me know what t…"
type textarea "x"
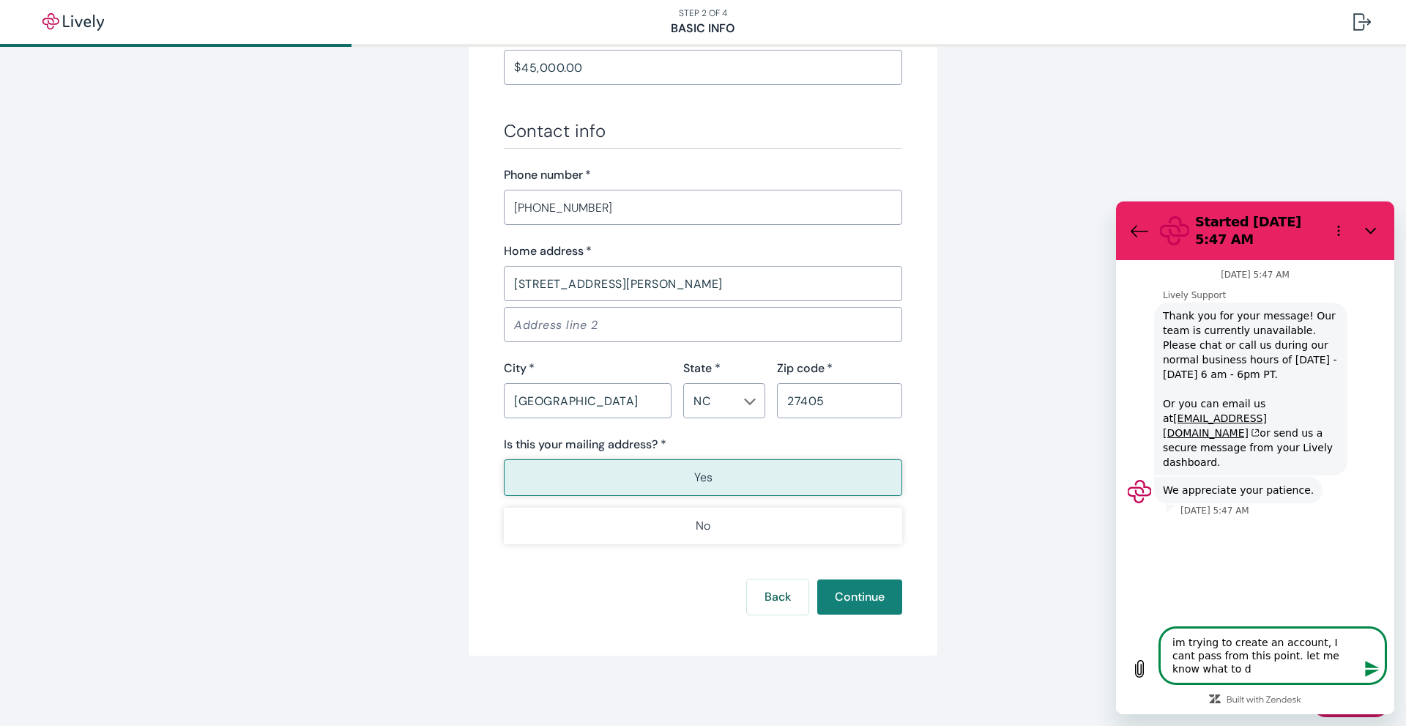
type textarea "im trying to create an account, I cant pass from this point. let me know what t…"
click at [1369, 672] on icon "Send message" at bounding box center [1372, 669] width 14 height 16
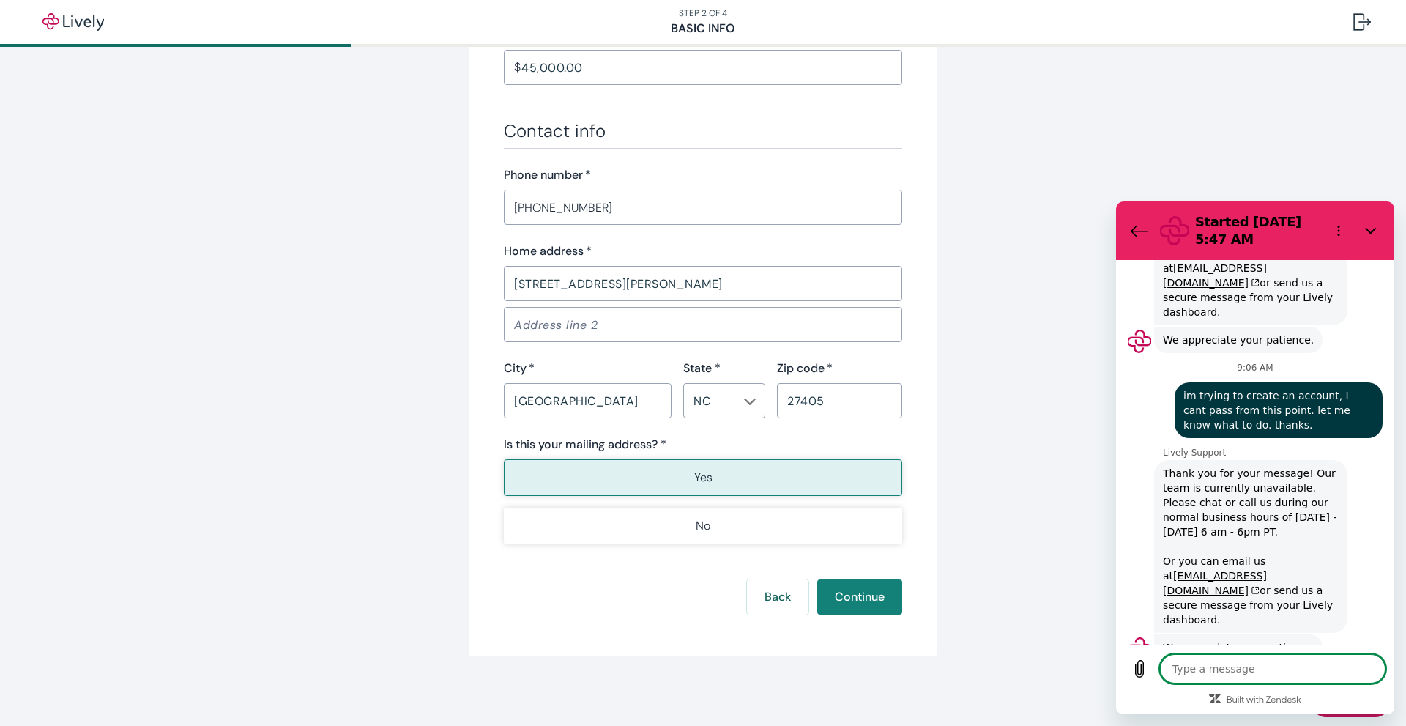
scroll to position [153, 0]
